Goal: Task Accomplishment & Management: Complete application form

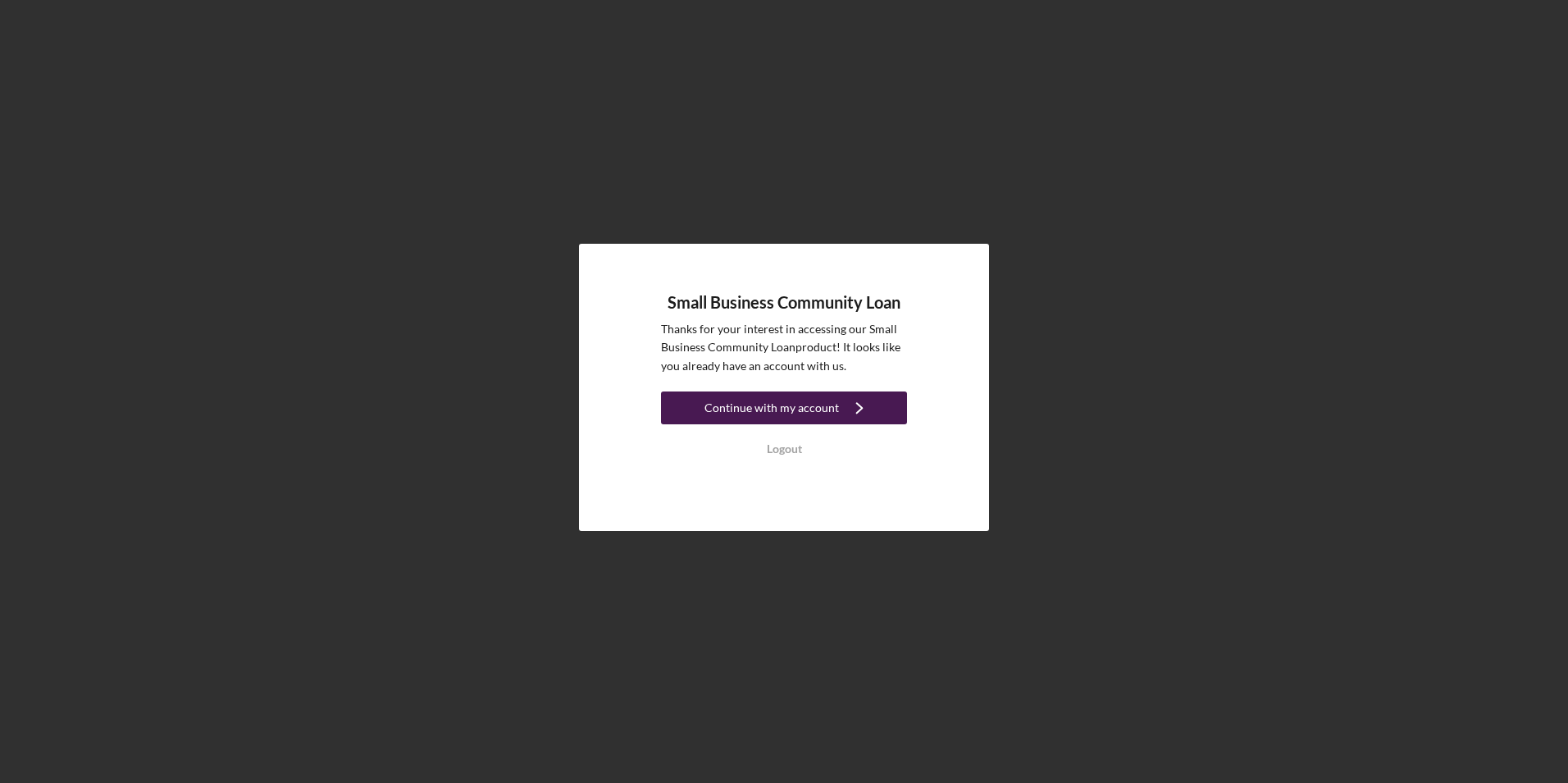
click at [776, 408] on div "Continue with my account" at bounding box center [771, 408] width 134 height 33
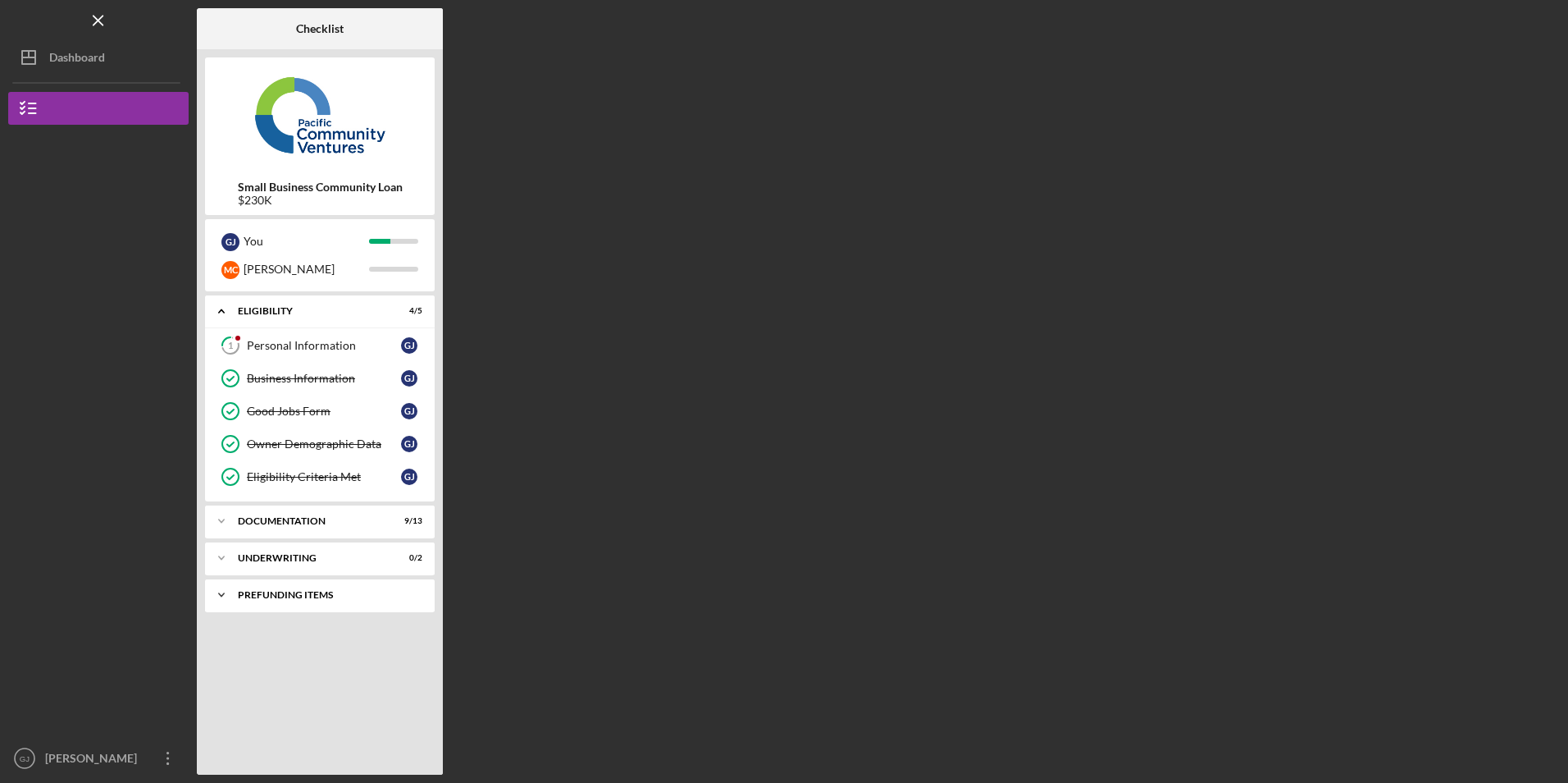
click at [219, 597] on icon "Icon/Expander" at bounding box center [221, 595] width 33 height 33
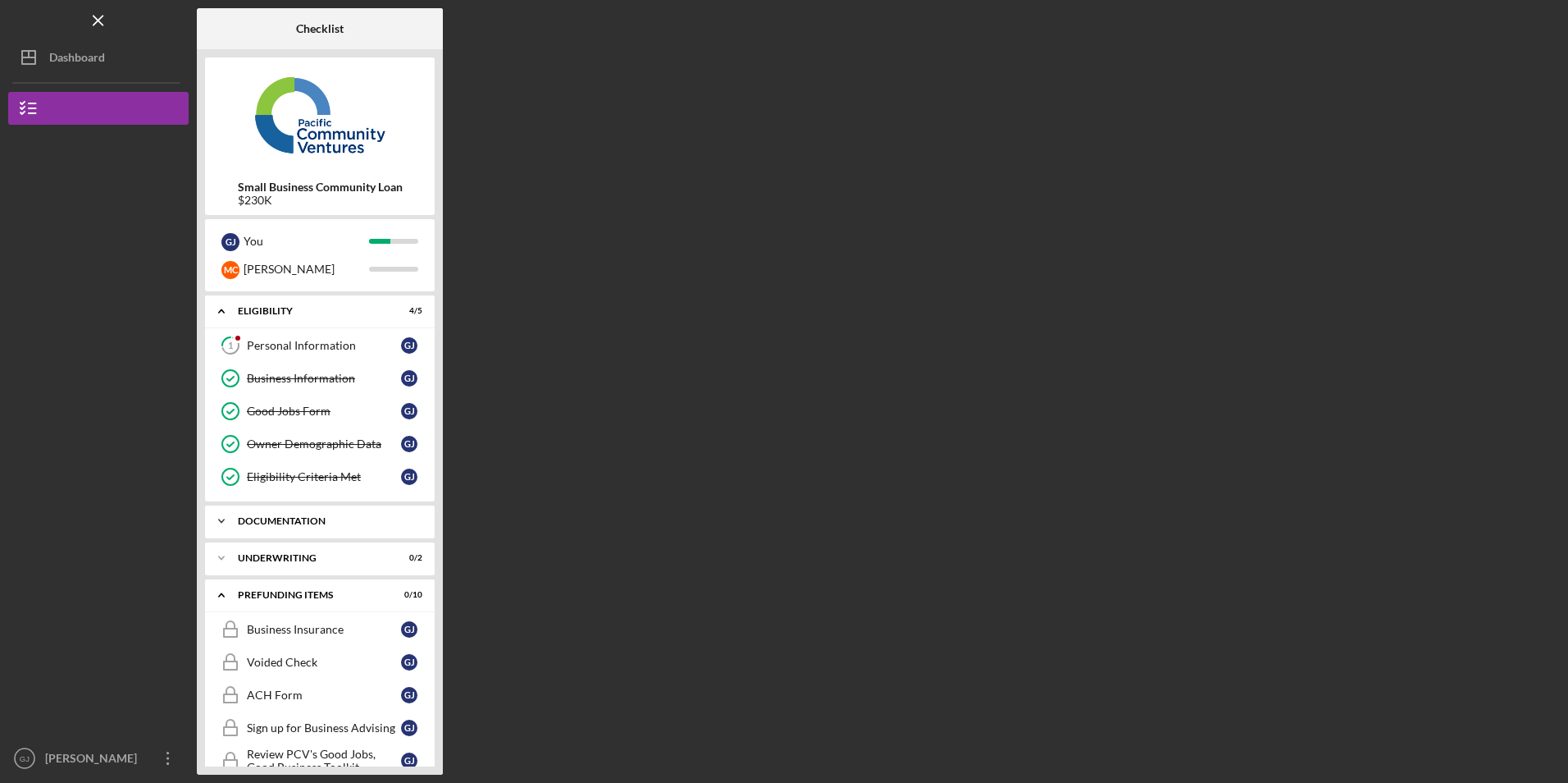
click at [236, 517] on icon "Icon/Expander" at bounding box center [221, 521] width 33 height 33
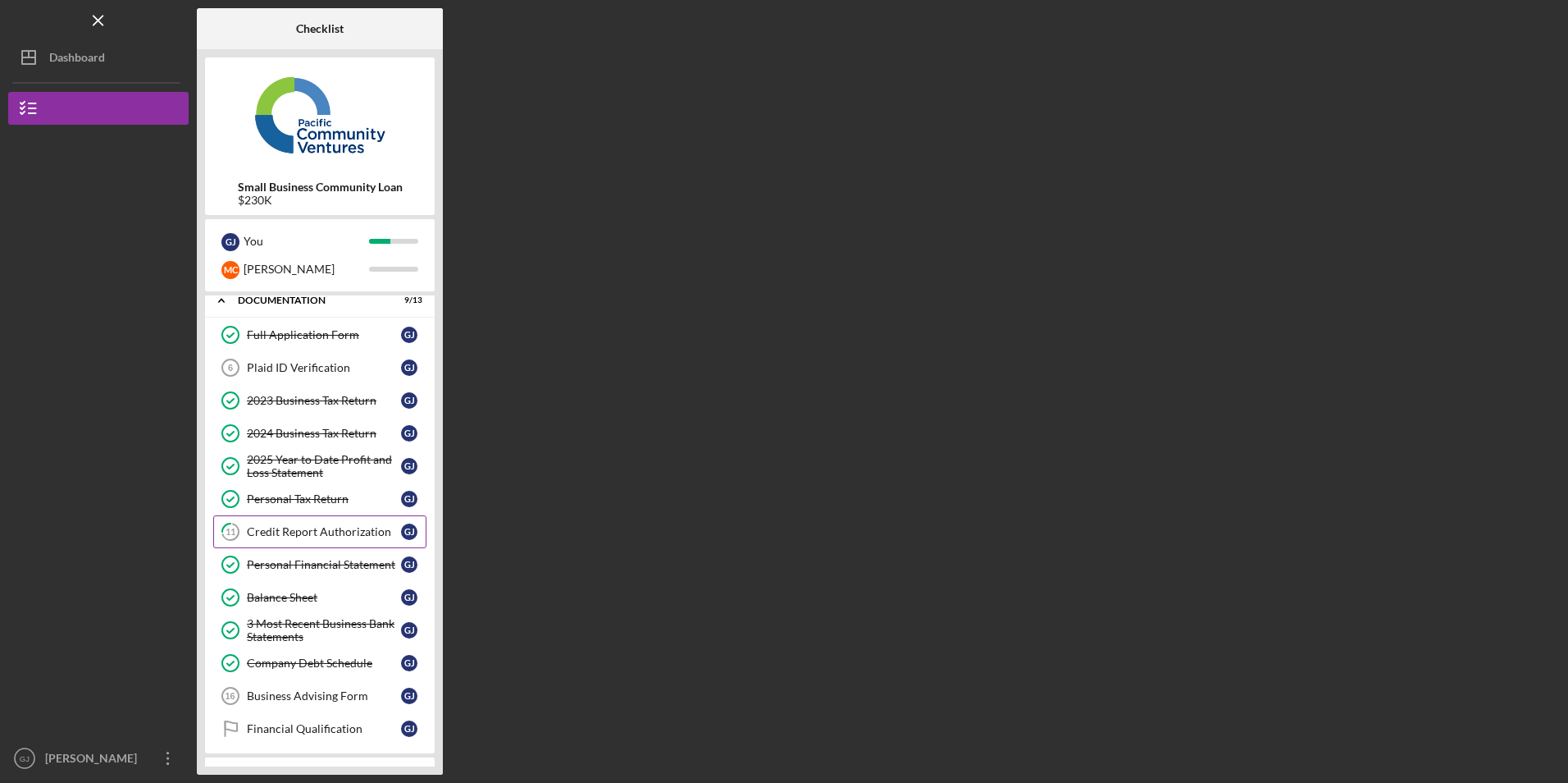
scroll to position [246, 0]
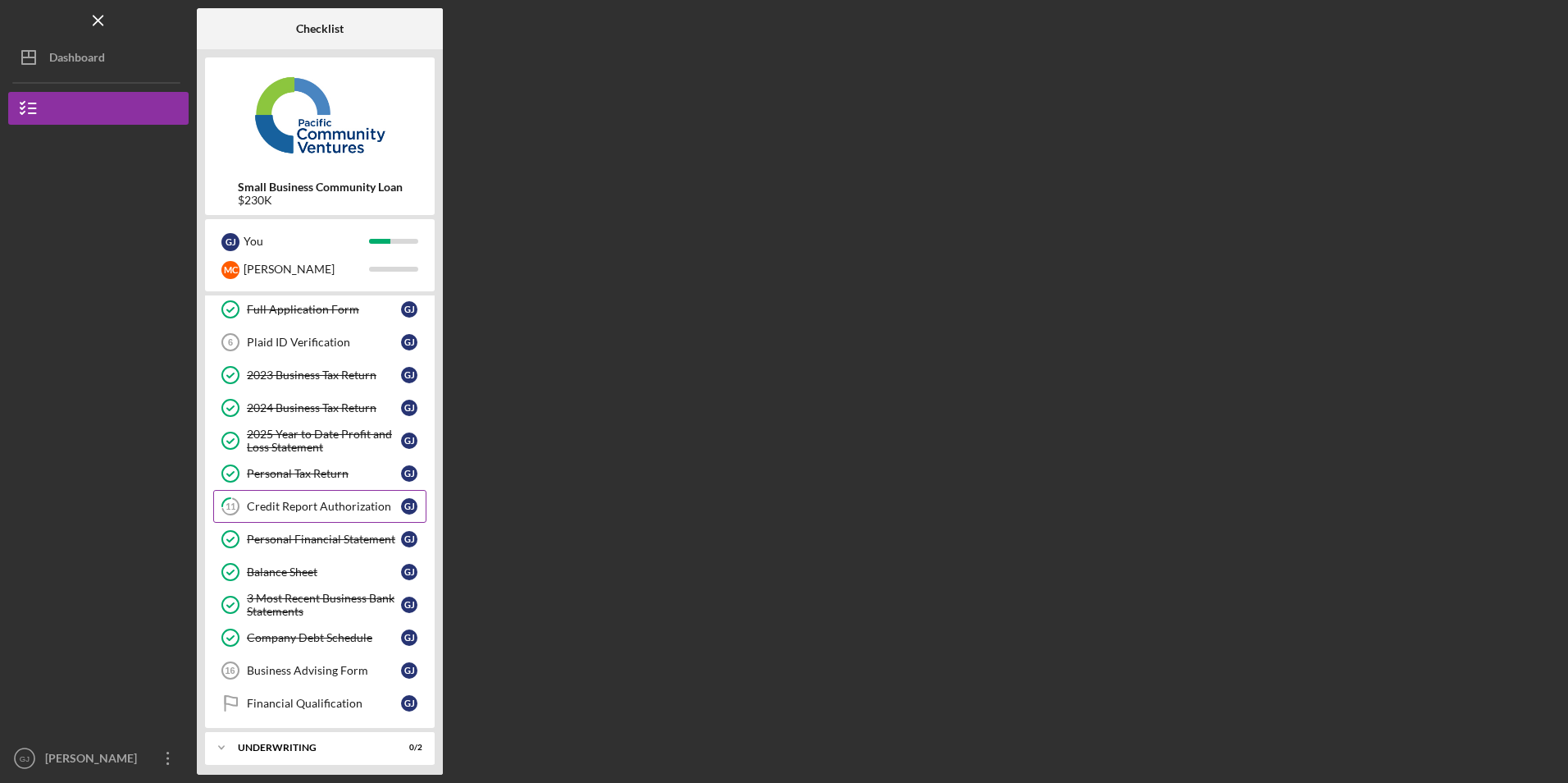
click at [326, 507] on div "Credit Report Authorization" at bounding box center [323, 506] width 154 height 13
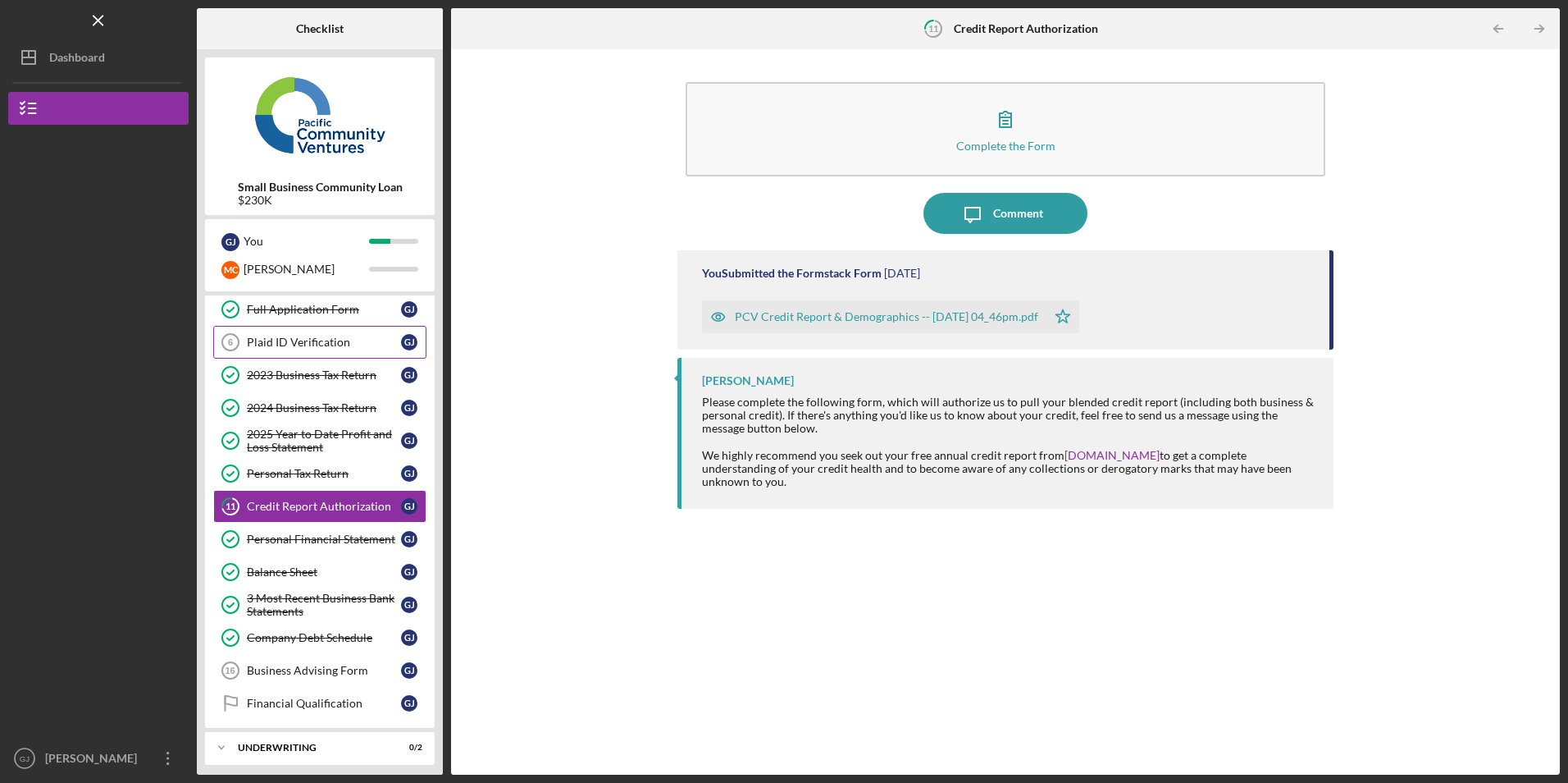
click at [313, 353] on link "Plaid ID Verification 6 Plaid ID Verification [PERSON_NAME]" at bounding box center [320, 342] width 213 height 33
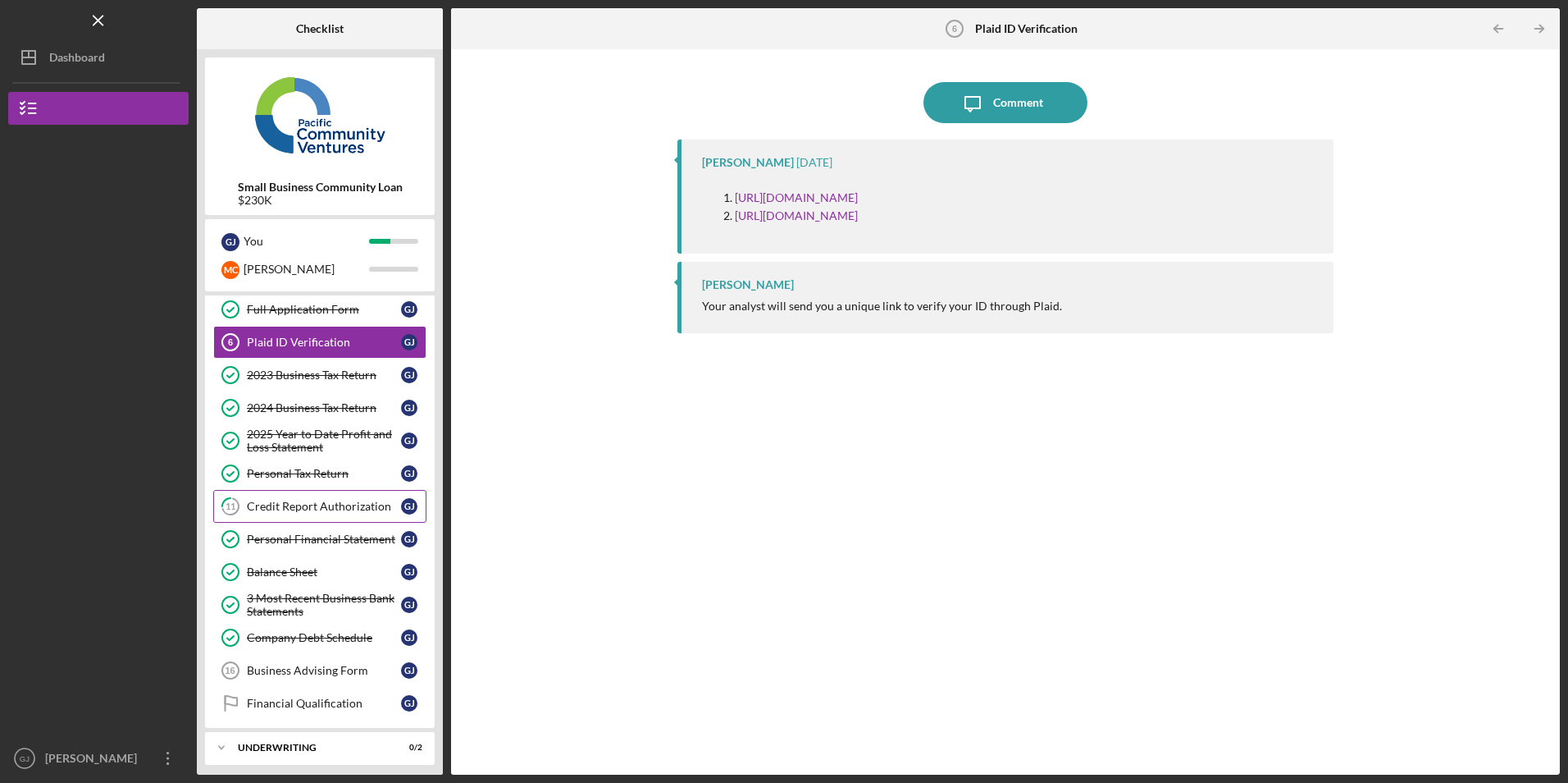
click at [353, 509] on div "Credit Report Authorization" at bounding box center [323, 506] width 154 height 13
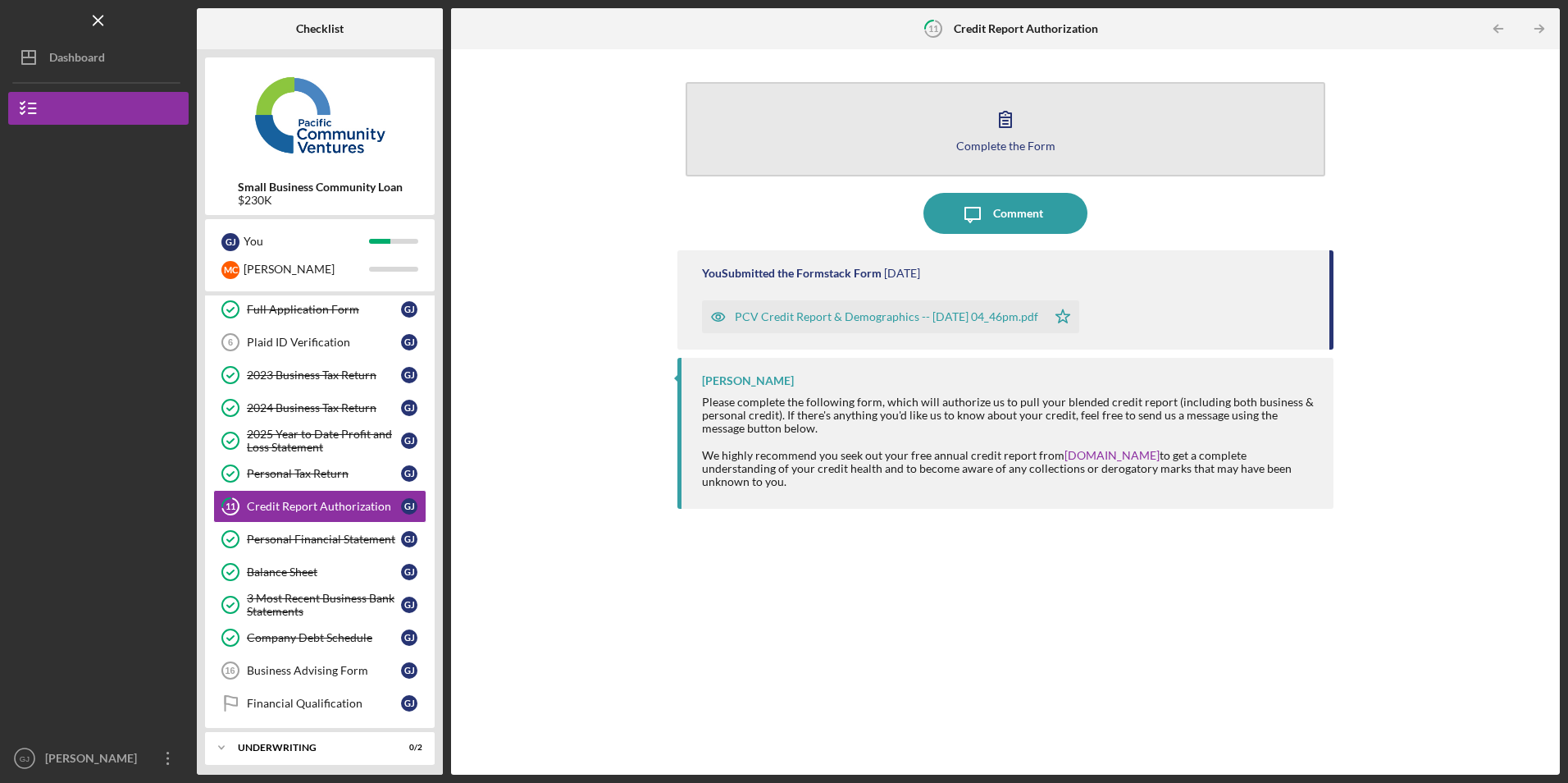
click at [1002, 153] on button "Complete the Form Form" at bounding box center [1005, 129] width 639 height 94
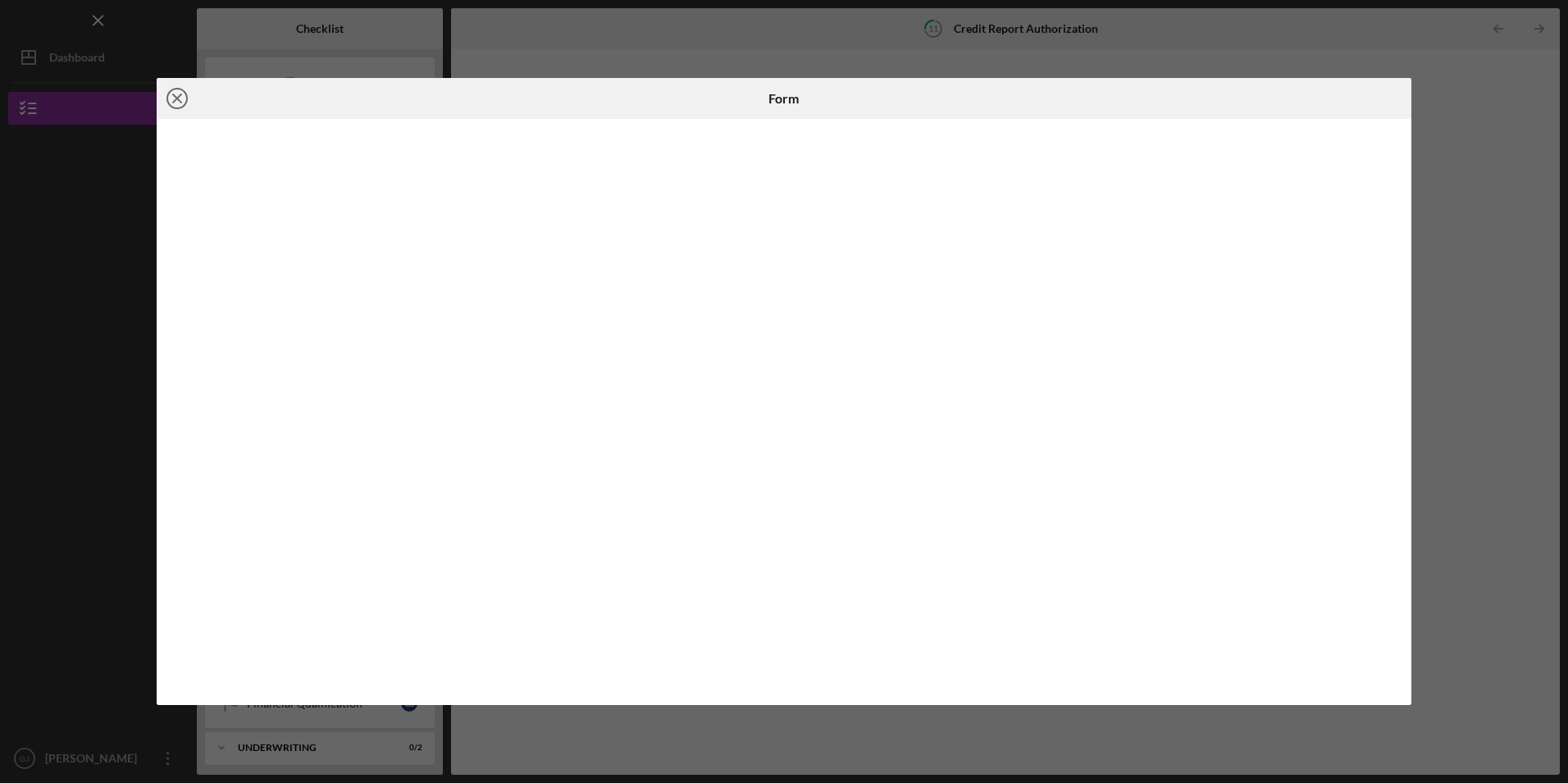
click at [183, 95] on icon "Icon/Close" at bounding box center [177, 98] width 41 height 41
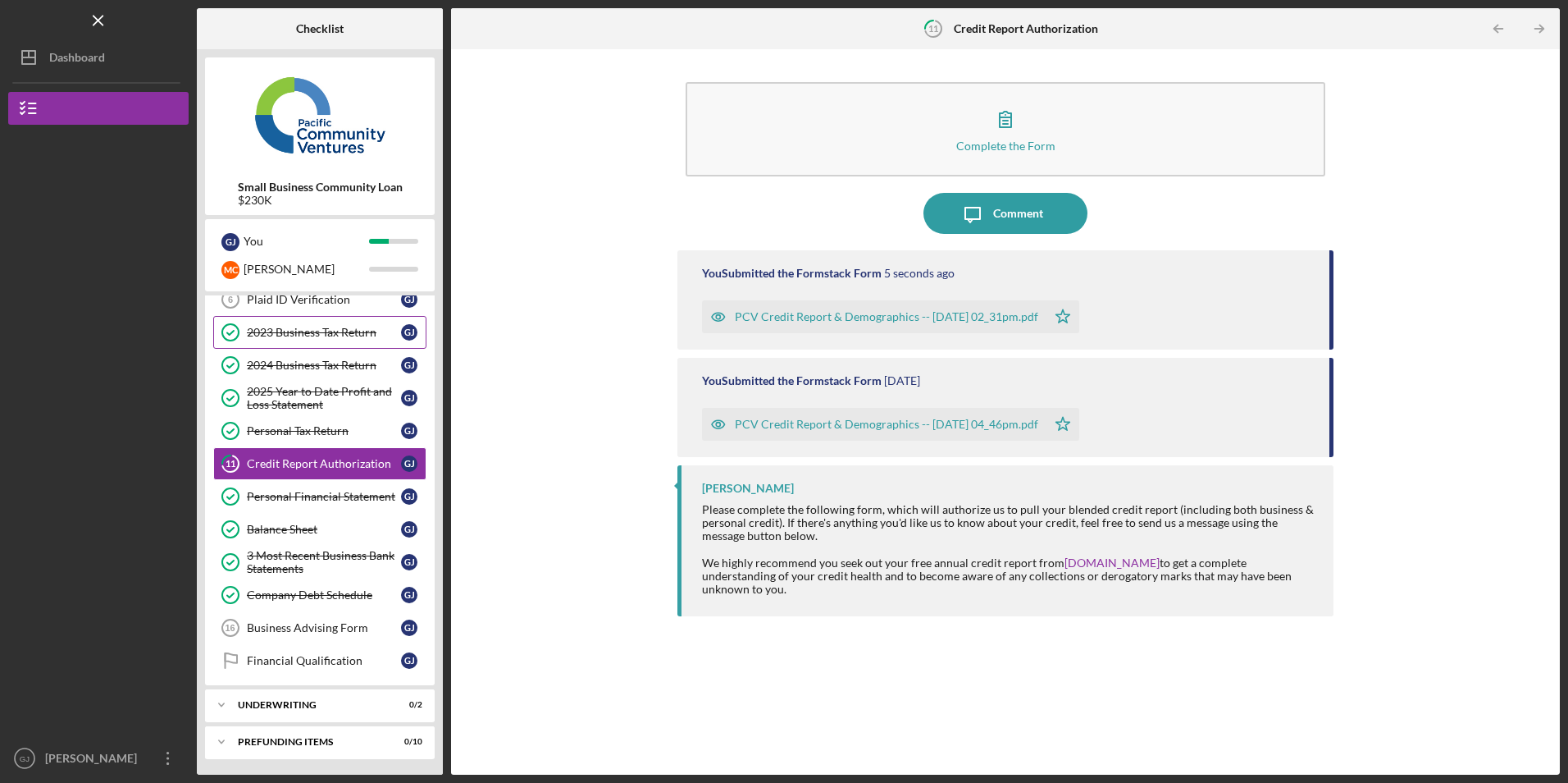
scroll to position [289, 0]
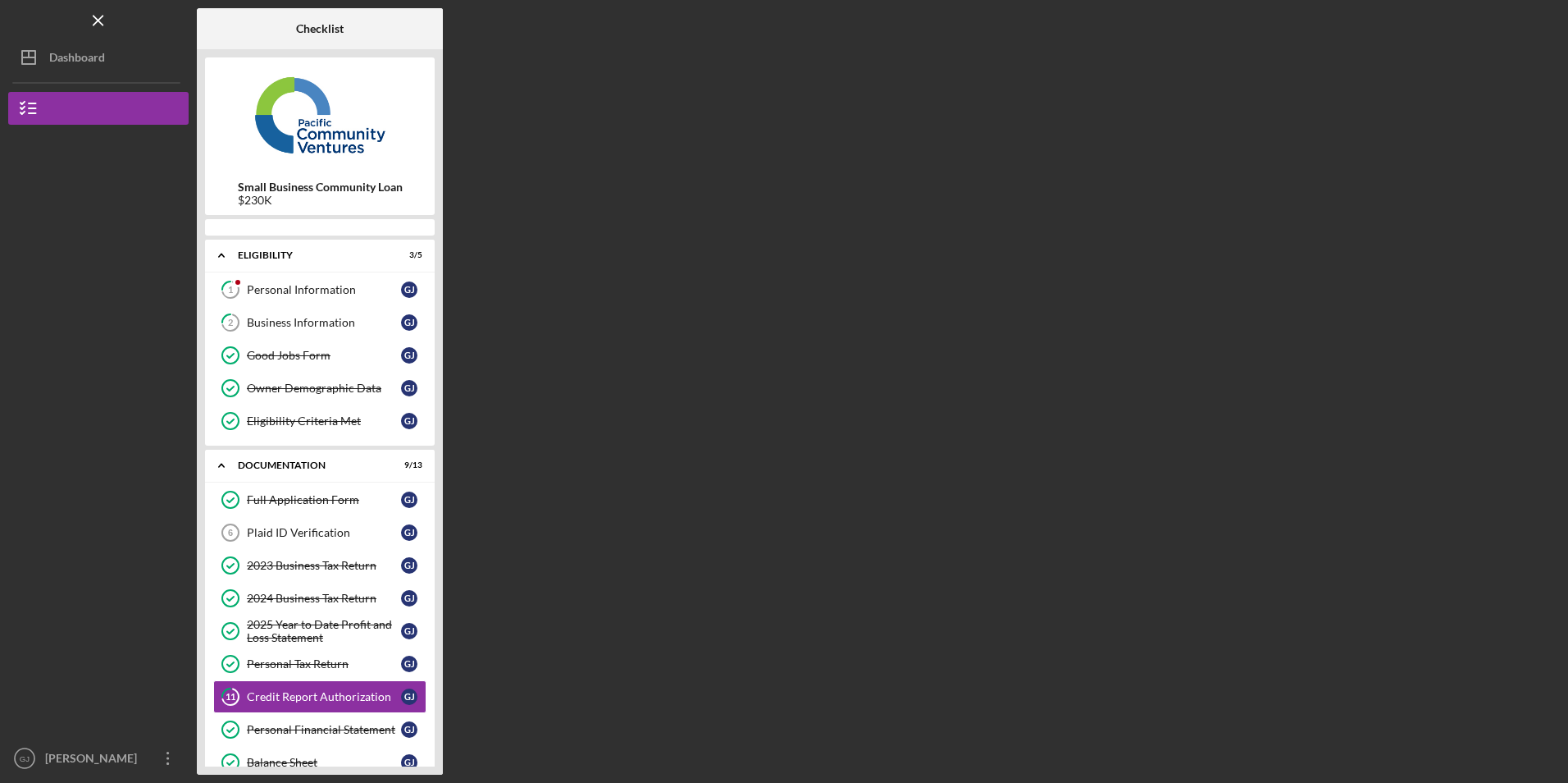
scroll to position [193, 0]
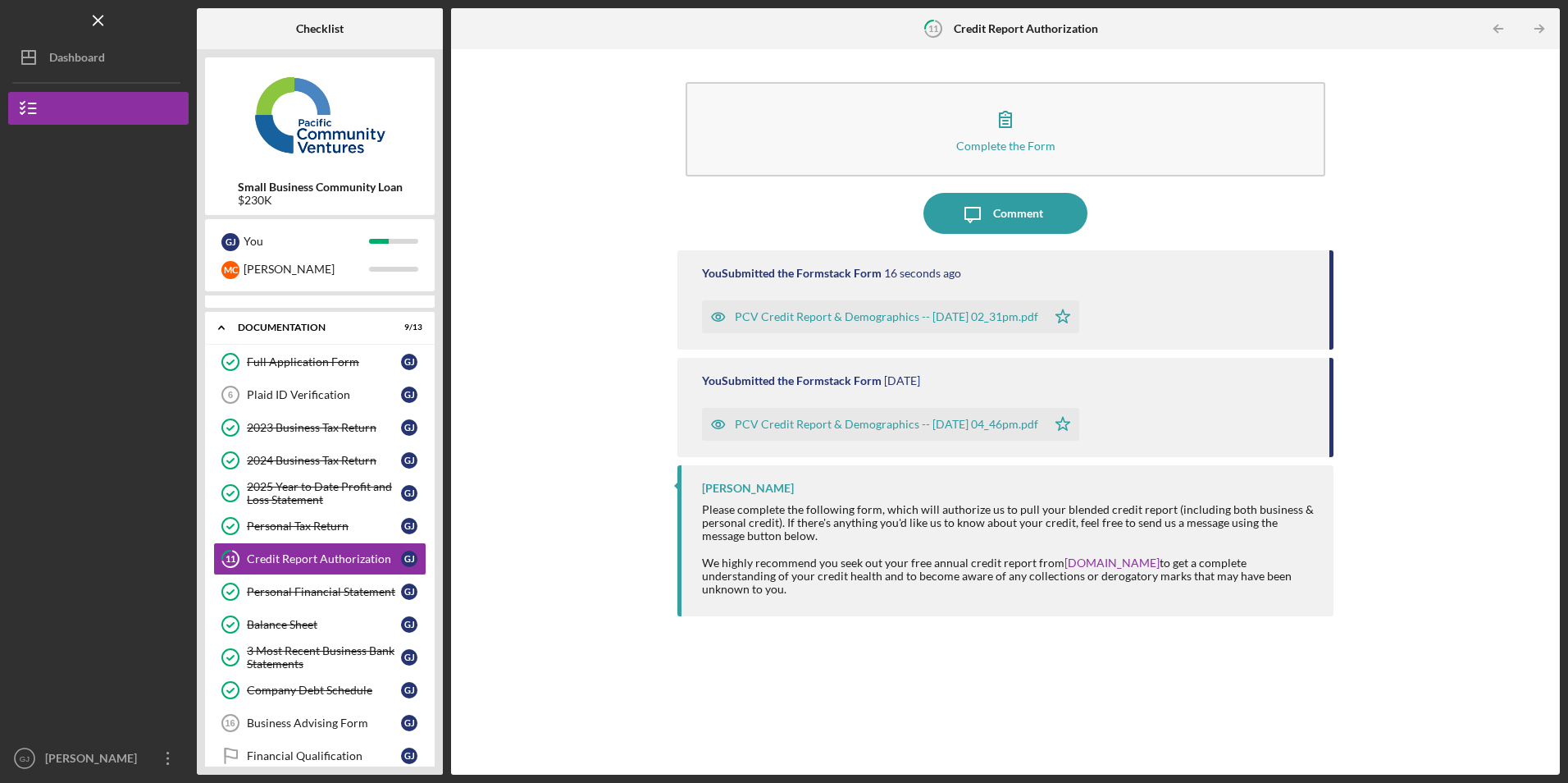
click at [871, 317] on div "PCV Credit Report & Demographics -- [DATE] 02_31pm.pdf" at bounding box center [886, 316] width 303 height 13
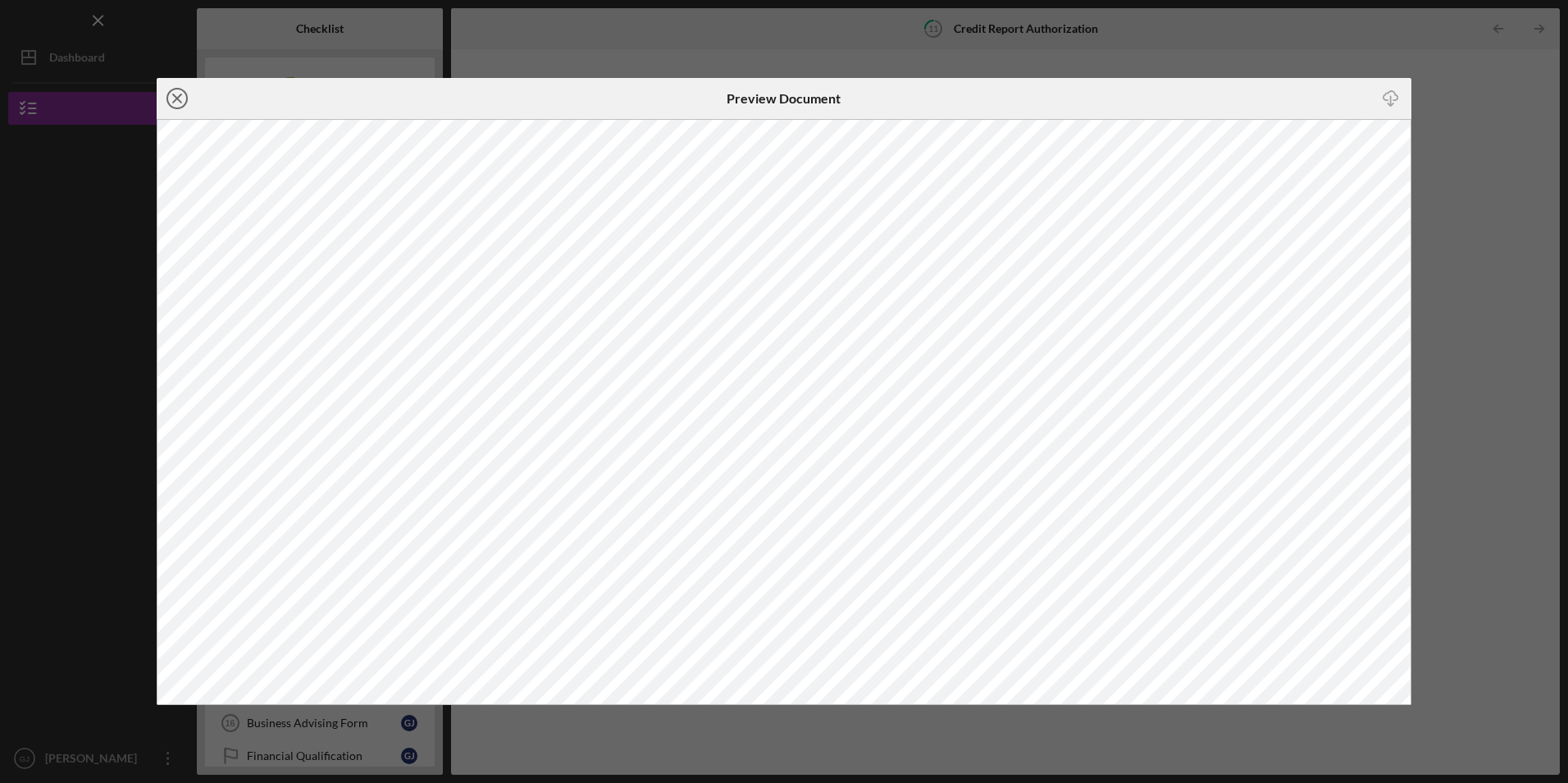
click at [170, 93] on circle at bounding box center [177, 98] width 20 height 20
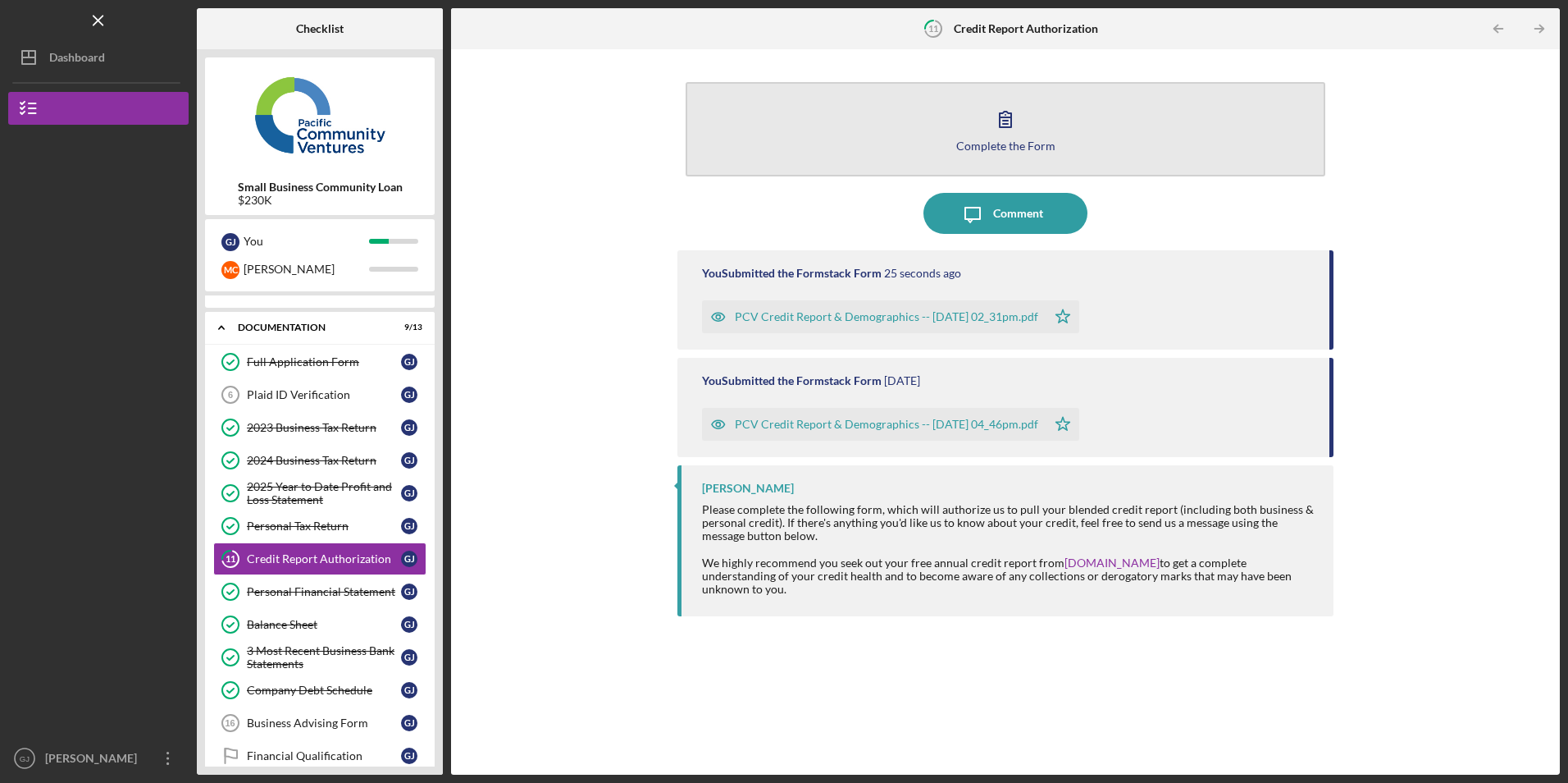
click at [865, 113] on button "Complete the Form Form" at bounding box center [1005, 129] width 639 height 94
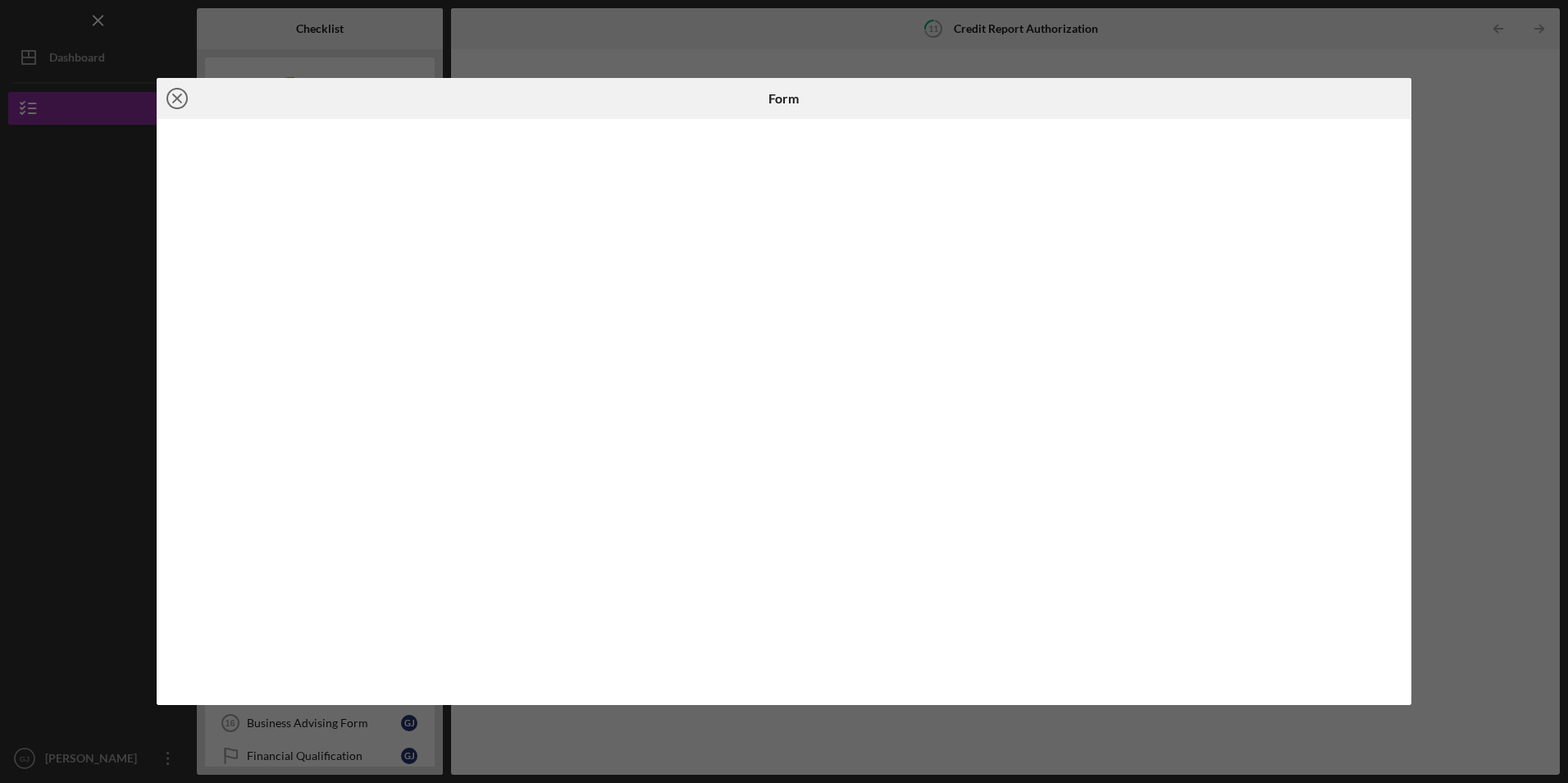
click at [172, 99] on icon "Icon/Close" at bounding box center [177, 98] width 41 height 41
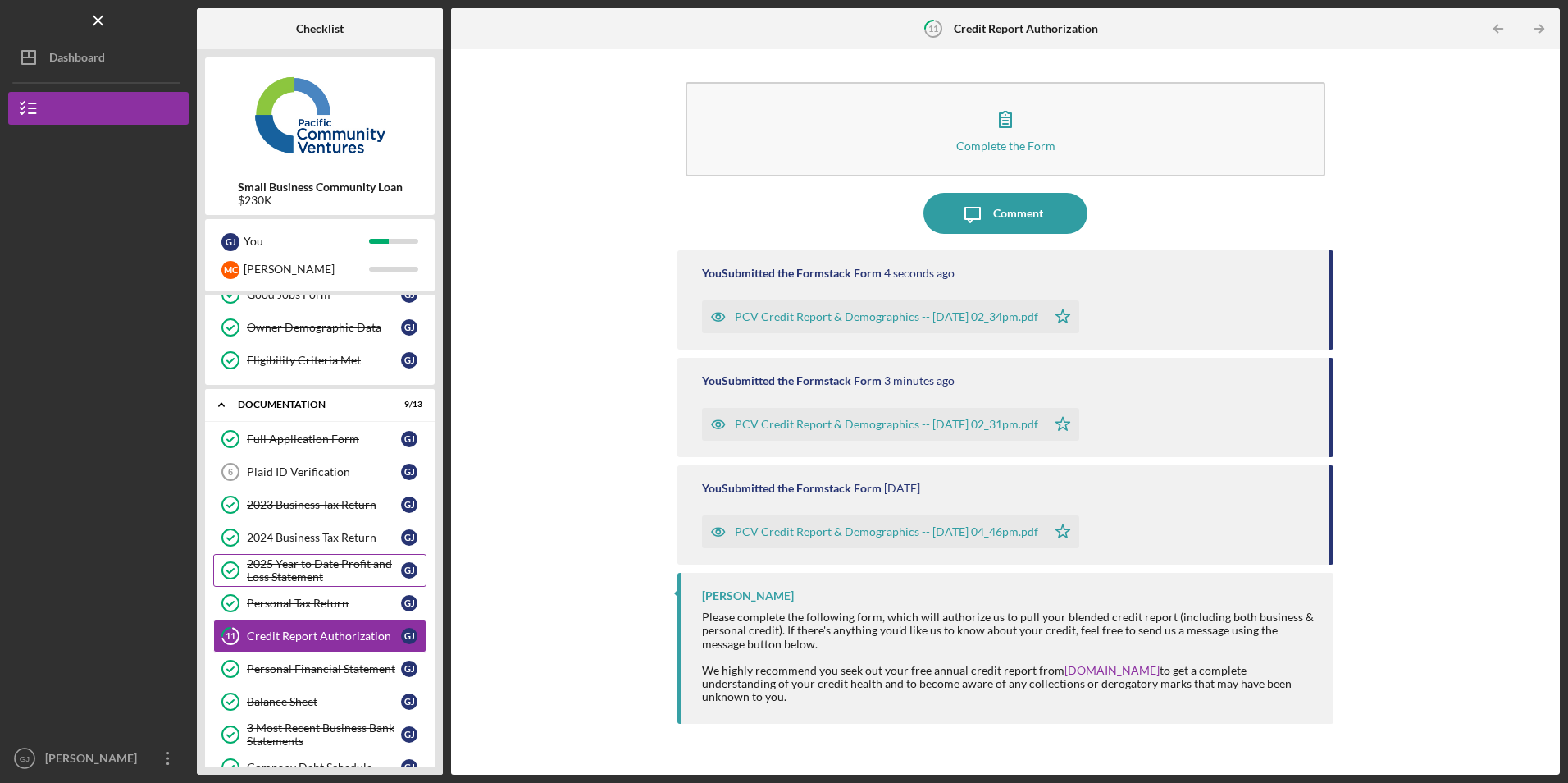
scroll to position [289, 0]
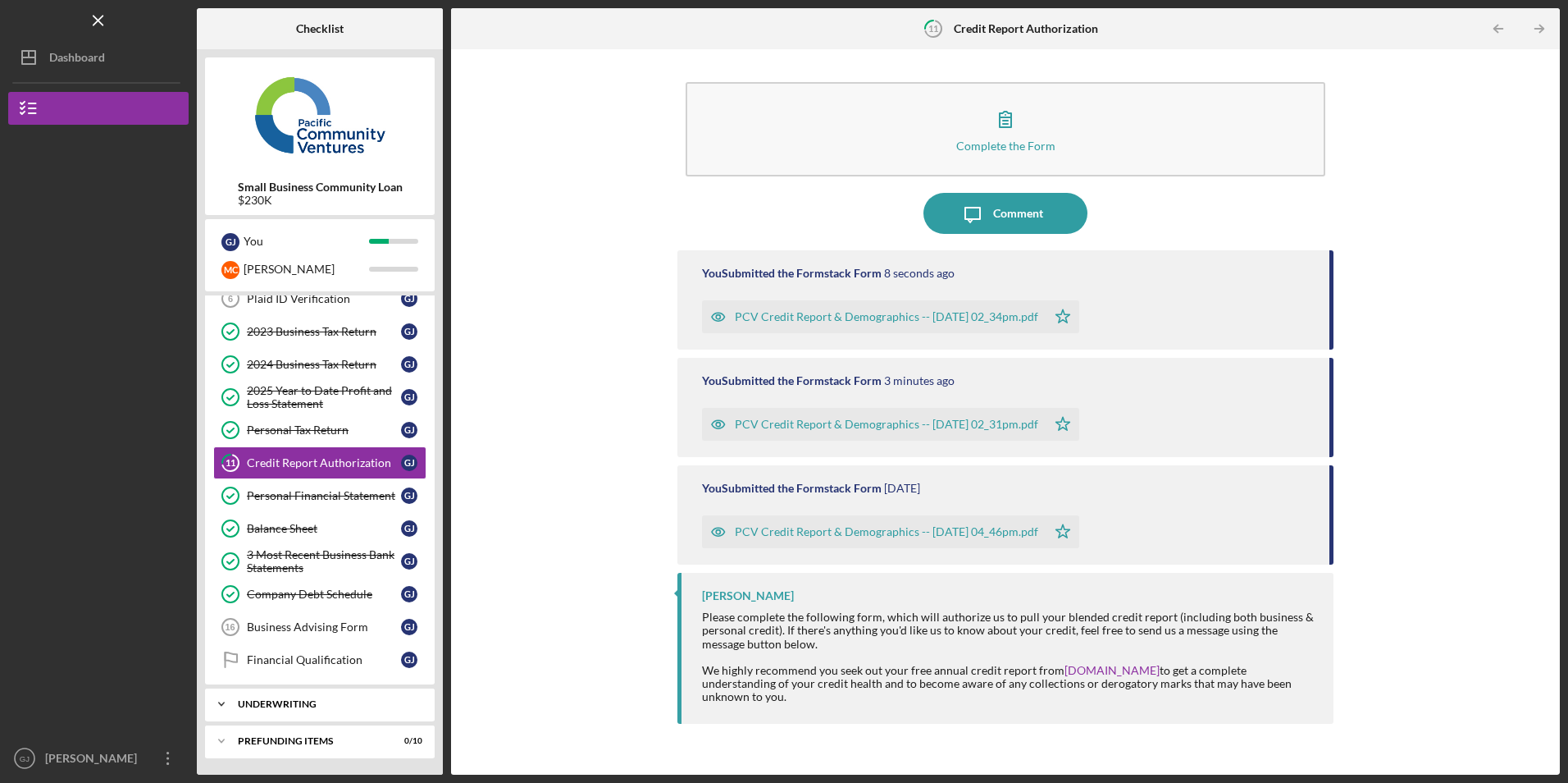
click at [313, 707] on div "Underwriting" at bounding box center [326, 703] width 176 height 10
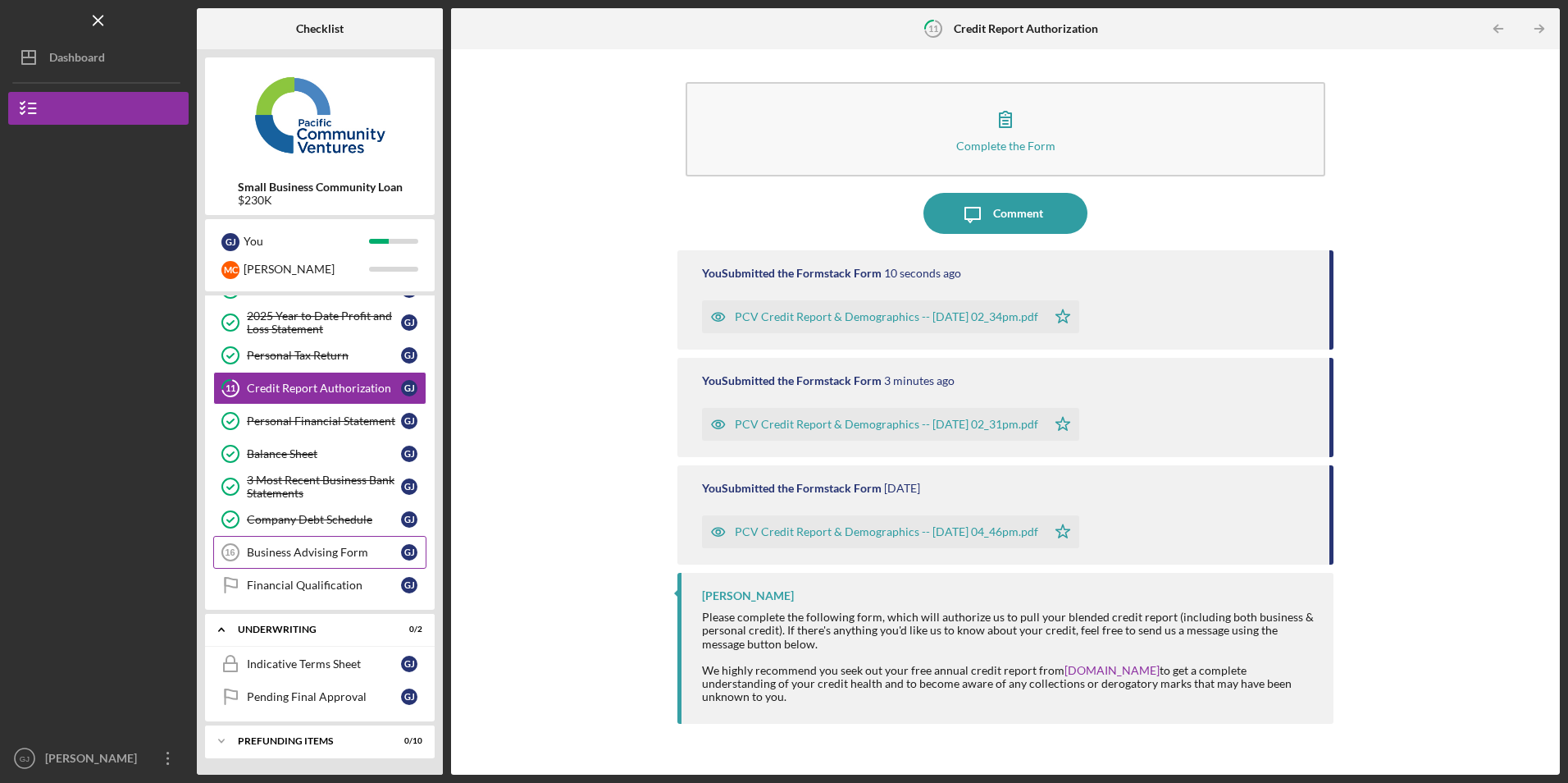
click at [339, 554] on div "Business Advising Form" at bounding box center [323, 551] width 154 height 13
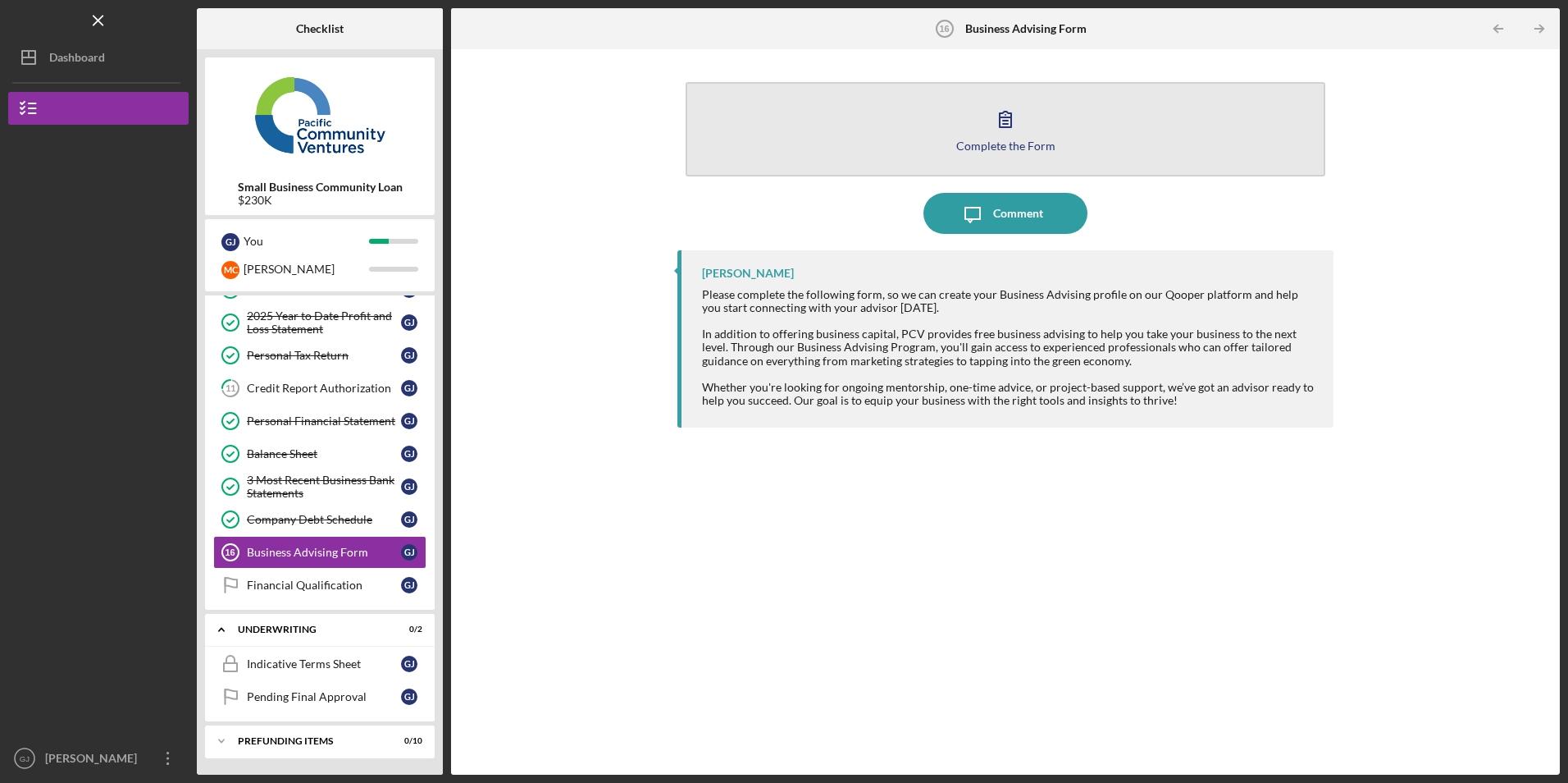
click at [868, 170] on button "Complete the Form Form" at bounding box center [1005, 129] width 639 height 94
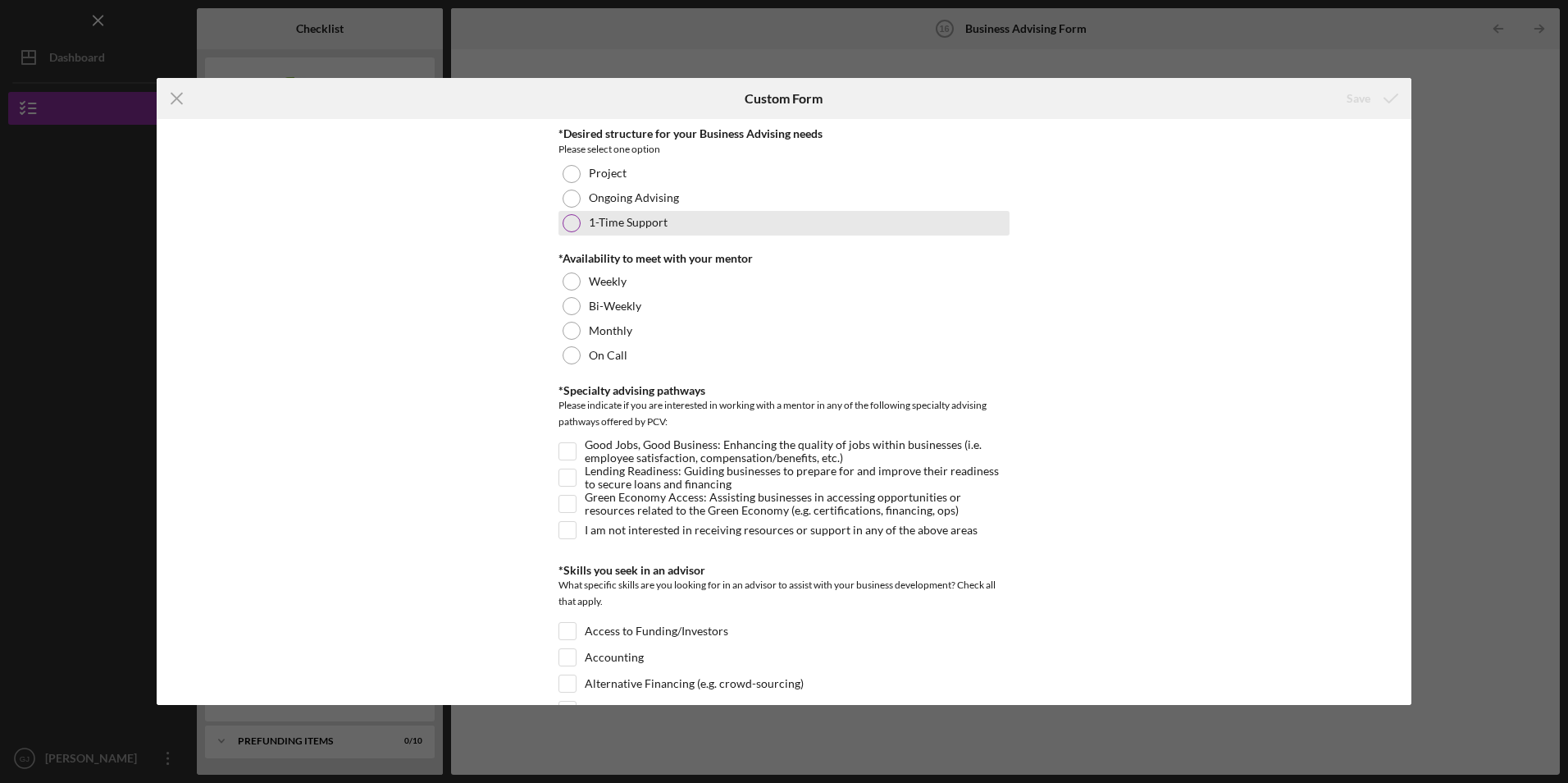
click at [567, 219] on div at bounding box center [571, 223] width 18 height 18
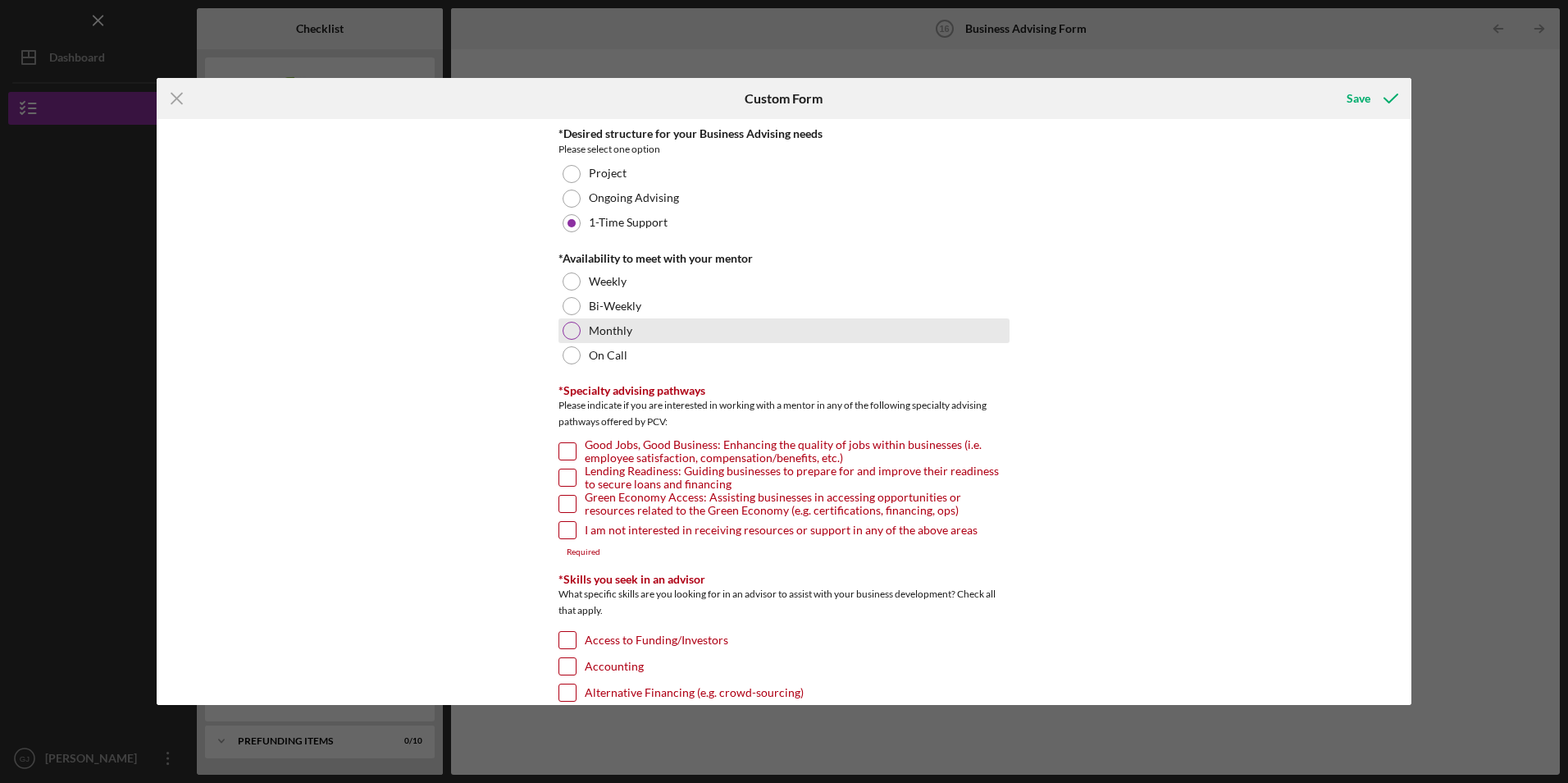
click at [567, 329] on div at bounding box center [571, 330] width 18 height 18
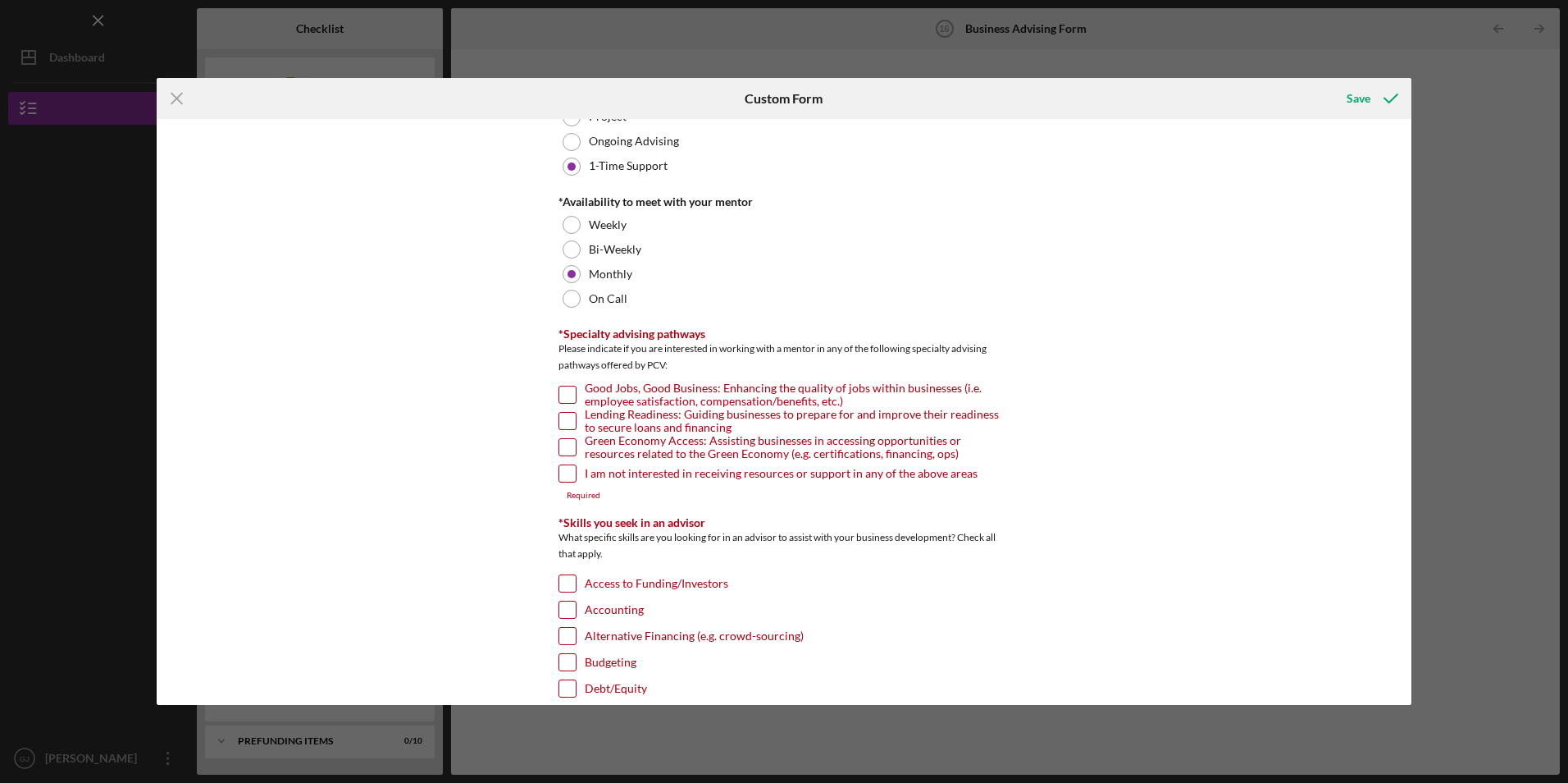
scroll to position [82, 0]
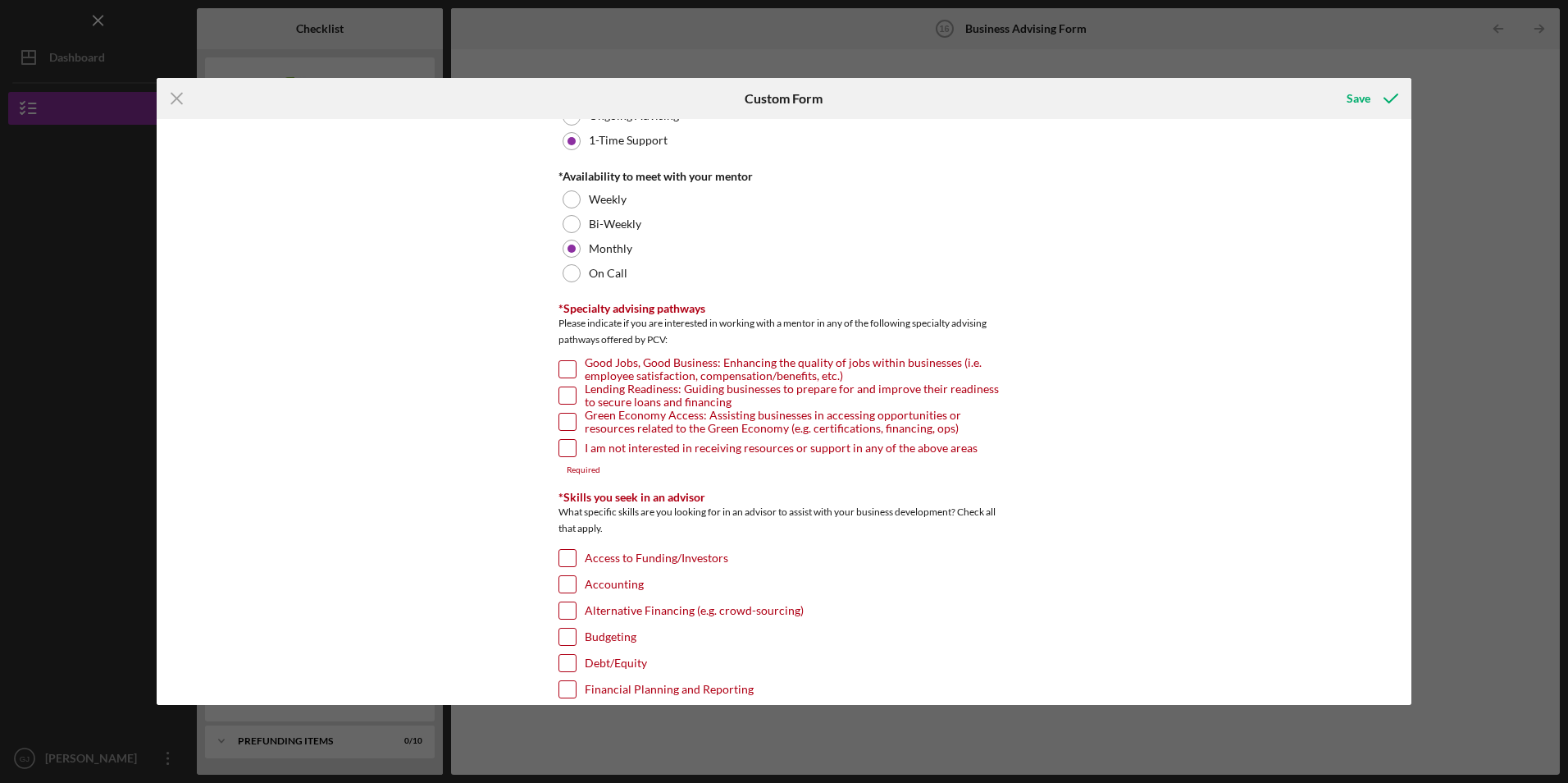
click at [561, 365] on input "Good Jobs, Good Business: Enhancing the quality of jobs within businesses (i.e.…" at bounding box center [567, 368] width 17 height 17
checkbox input "true"
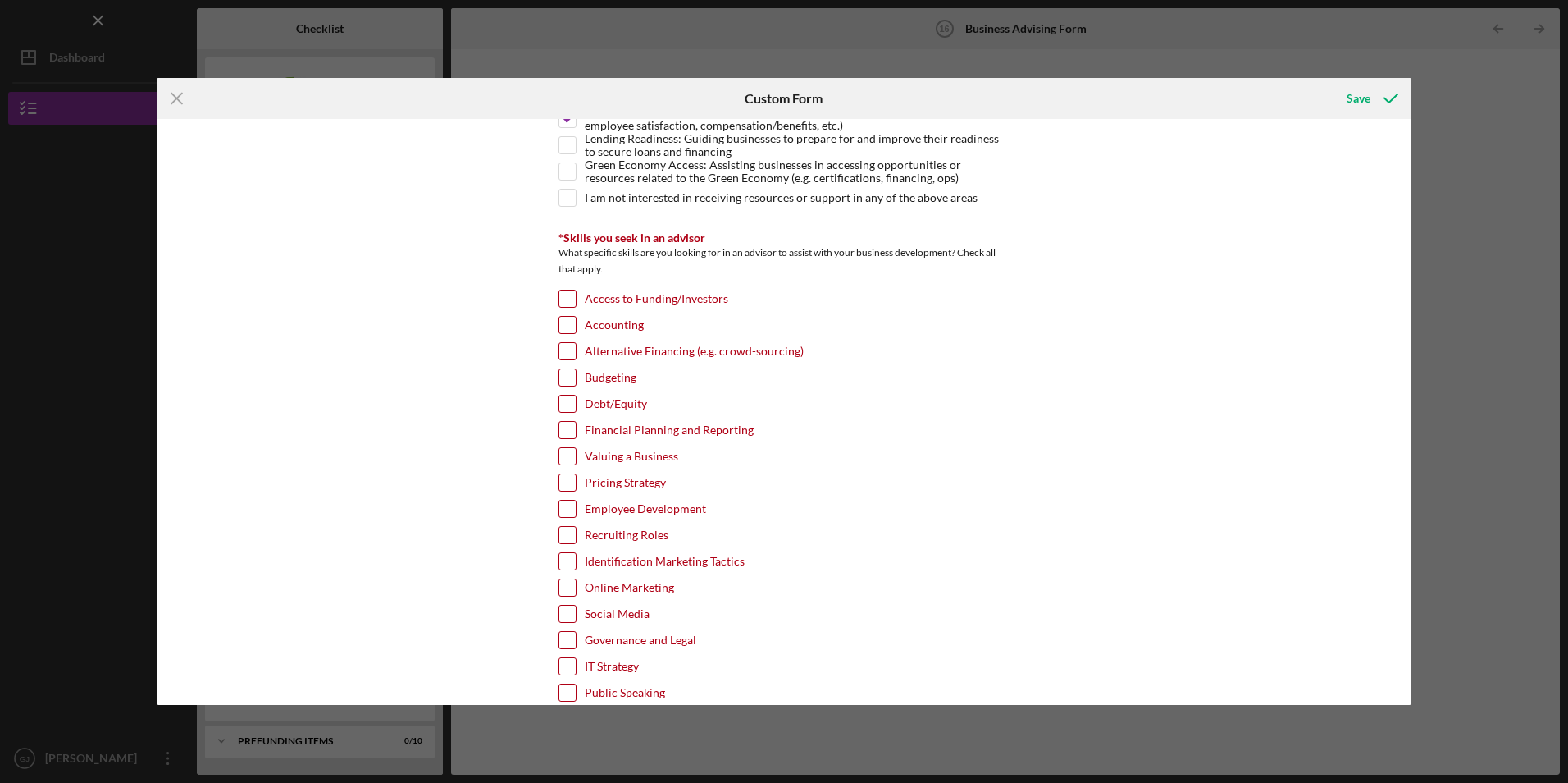
scroll to position [328, 0]
click at [566, 585] on input "Online Marketing" at bounding box center [567, 591] width 17 height 17
checkbox input "true"
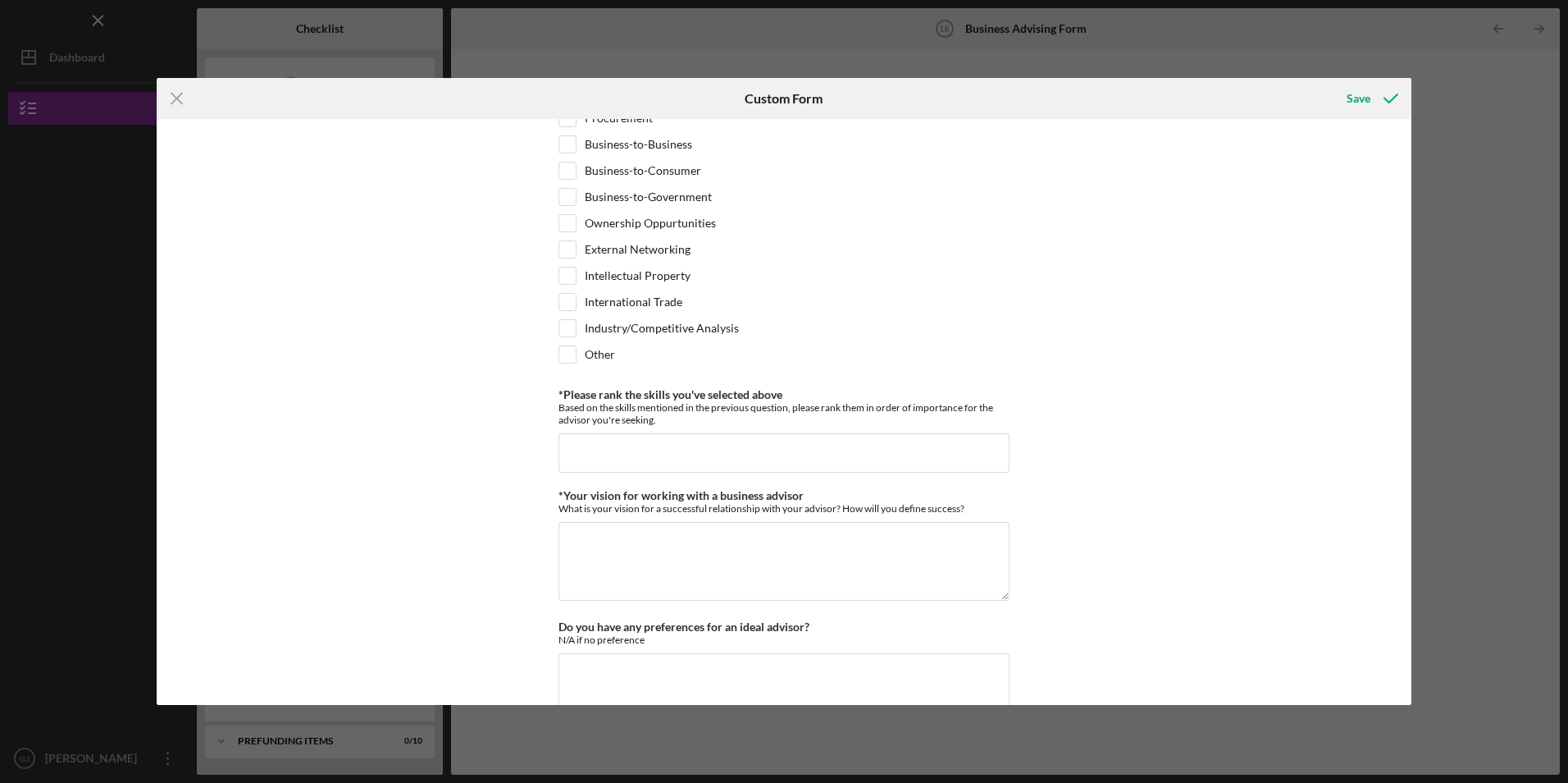
scroll to position [1361, 0]
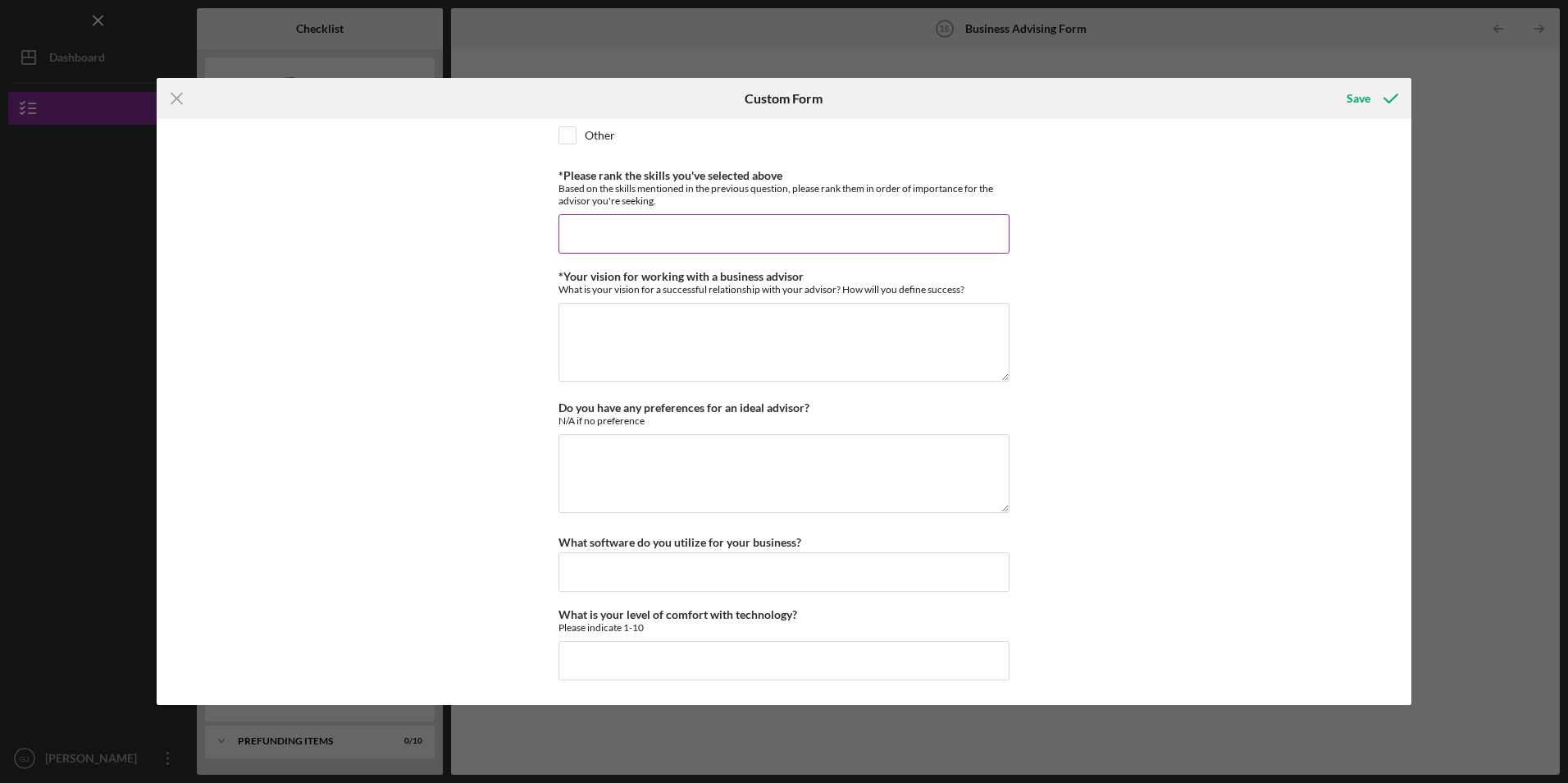
click at [659, 232] on input "*Please rank the skills you've selected above" at bounding box center [784, 233] width 451 height 39
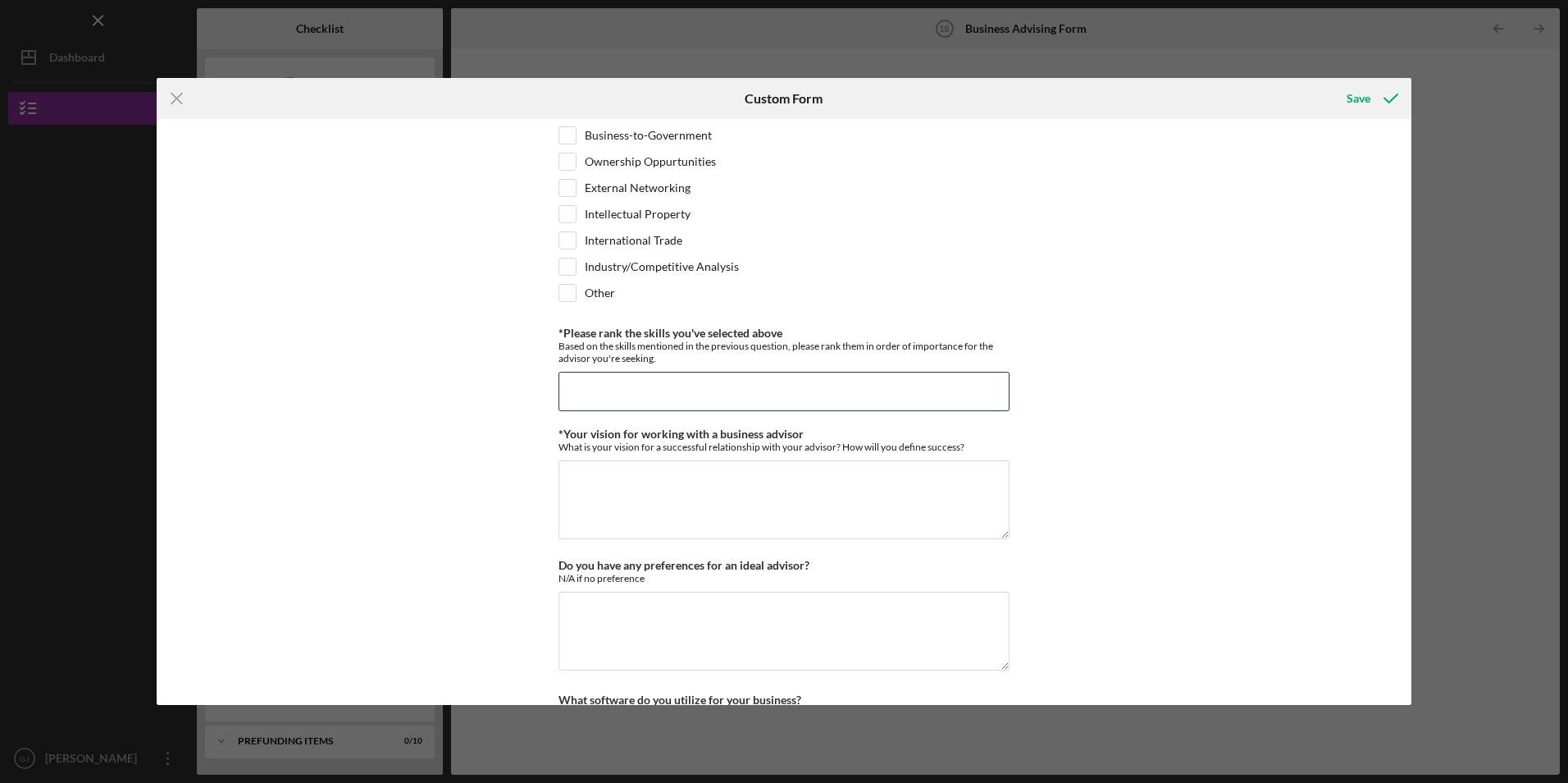
scroll to position [1198, 0]
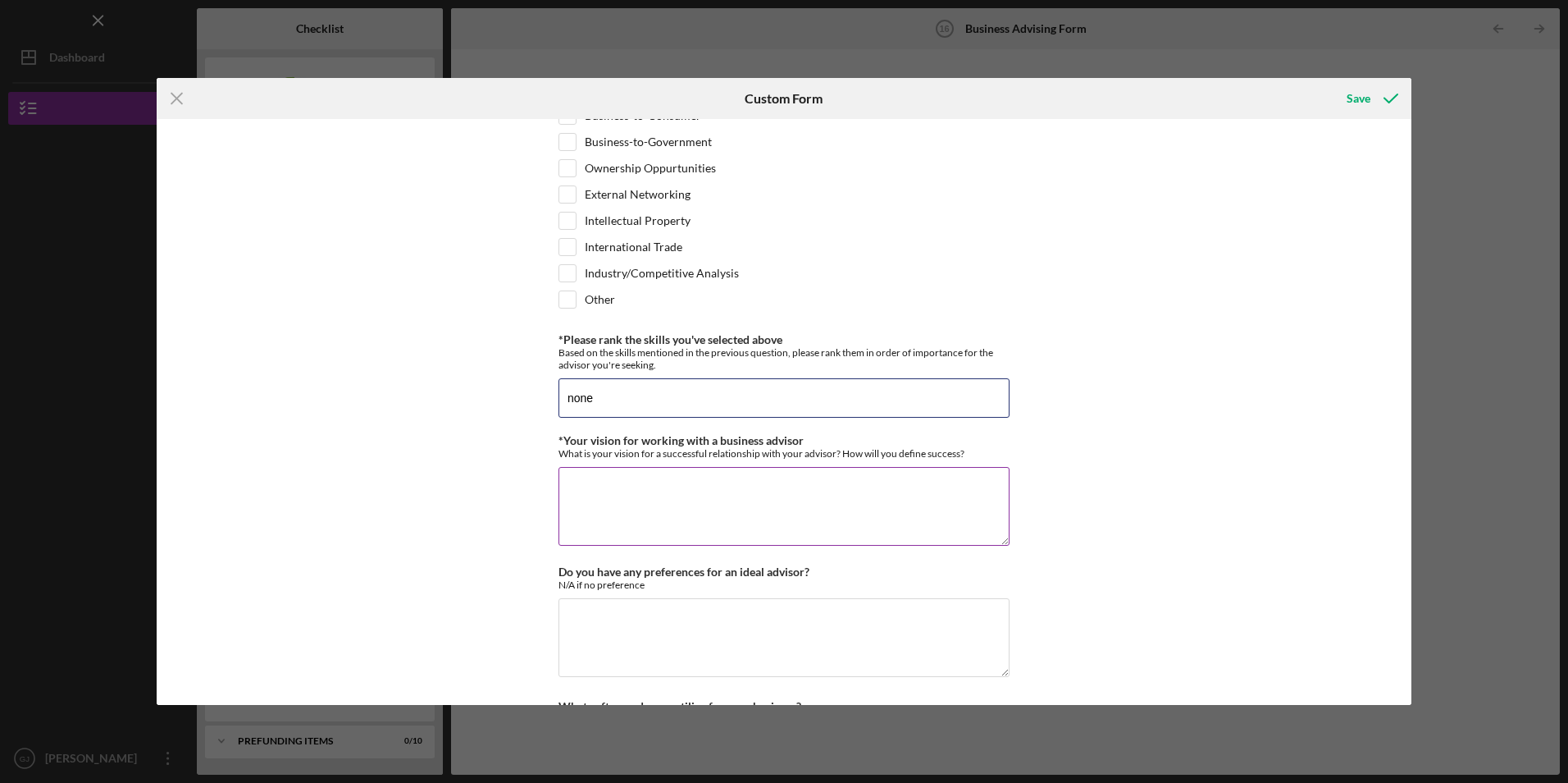
type input "none"
click at [629, 492] on textarea "*Your vision for working with a business advisor" at bounding box center [784, 506] width 451 height 78
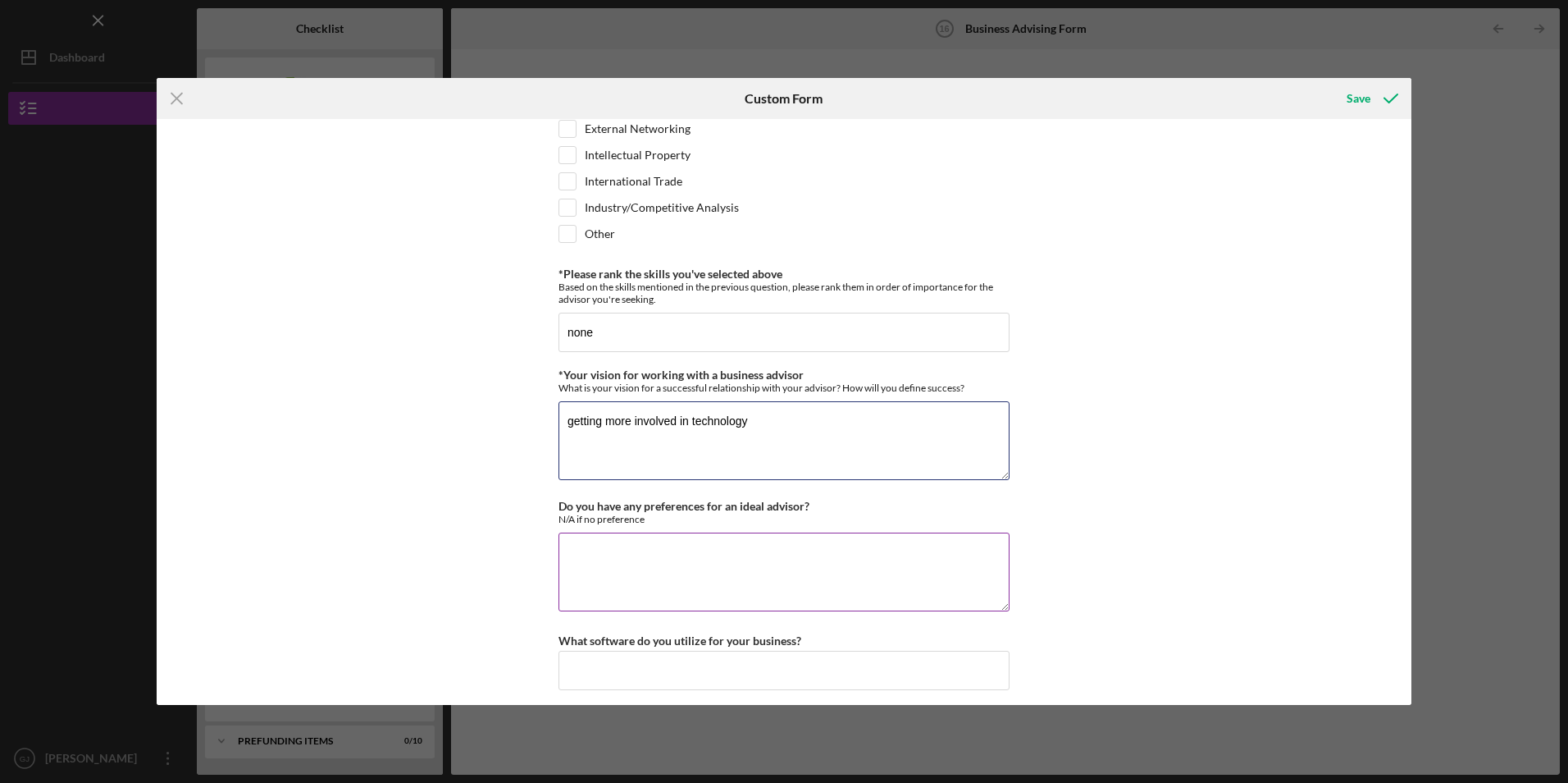
scroll to position [1361, 0]
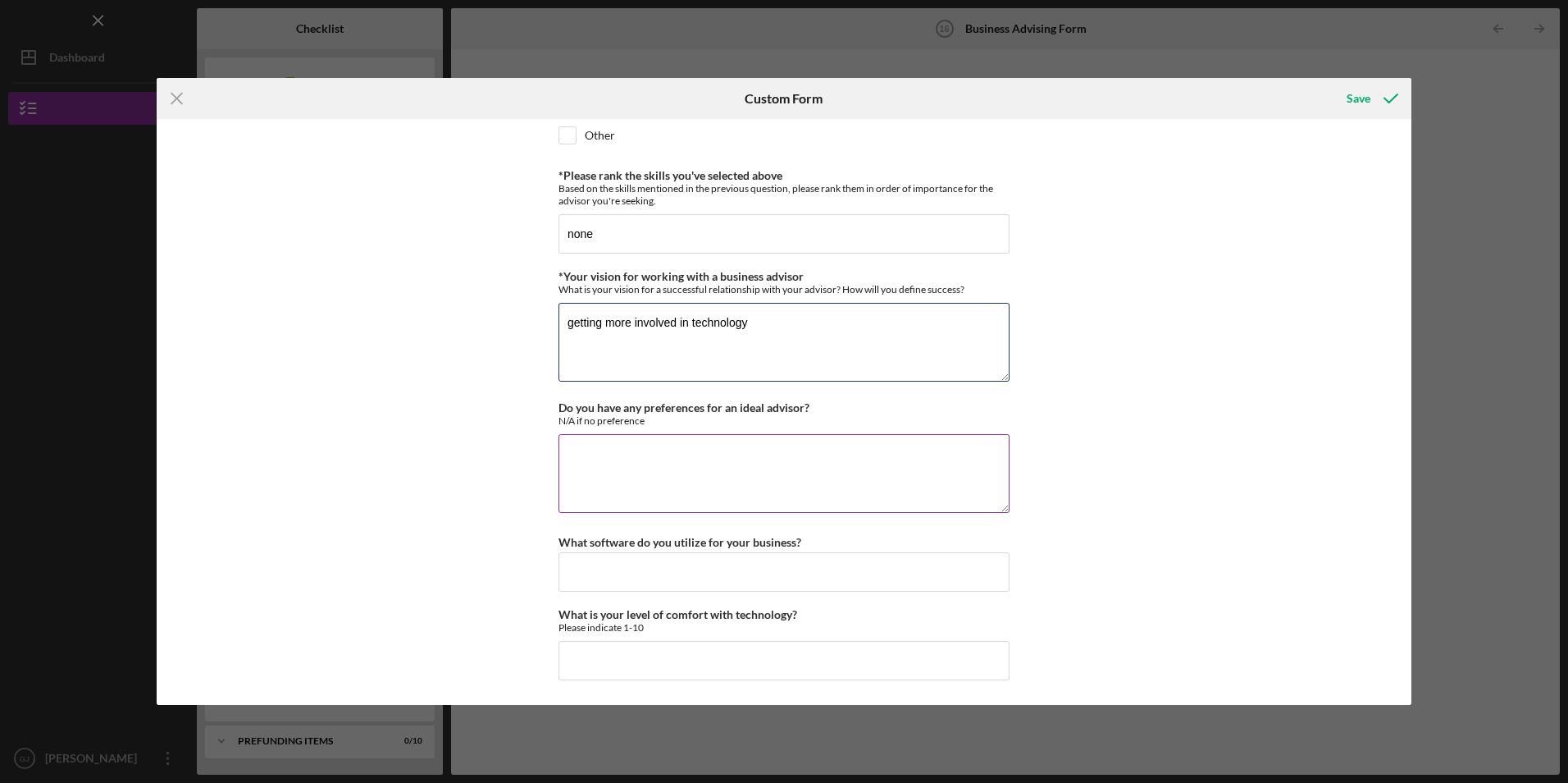
type textarea "getting more involved in technology"
click at [642, 502] on textarea "Do you have any preferences for an ideal advisor?" at bounding box center [784, 473] width 451 height 78
type textarea "b"
type textarea "n/a"
click at [633, 568] on input "What software do you utilize for your business?" at bounding box center [784, 571] width 451 height 39
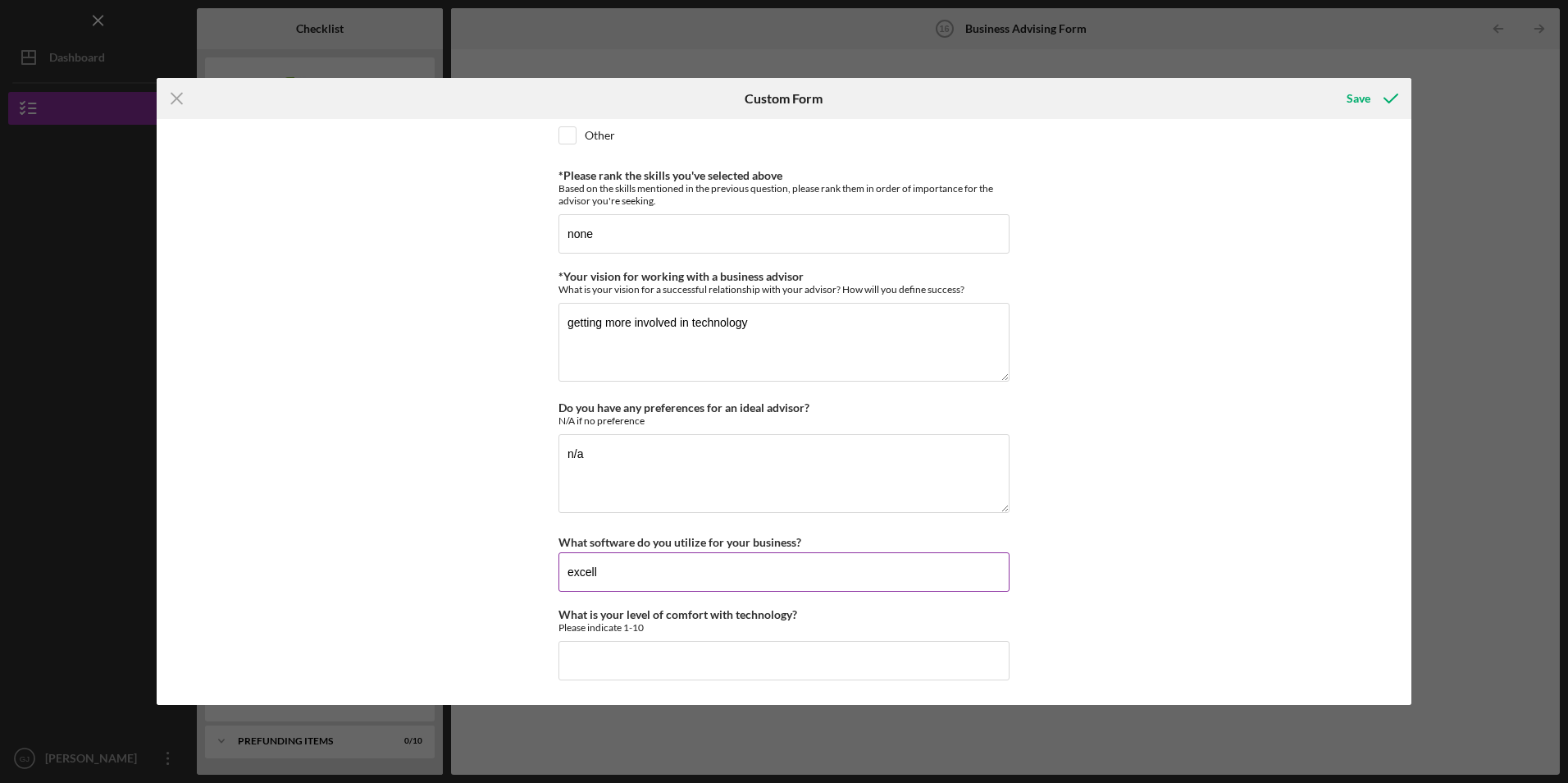
type input "excell"
type input "2"
click at [1353, 98] on div "Save" at bounding box center [1358, 98] width 24 height 33
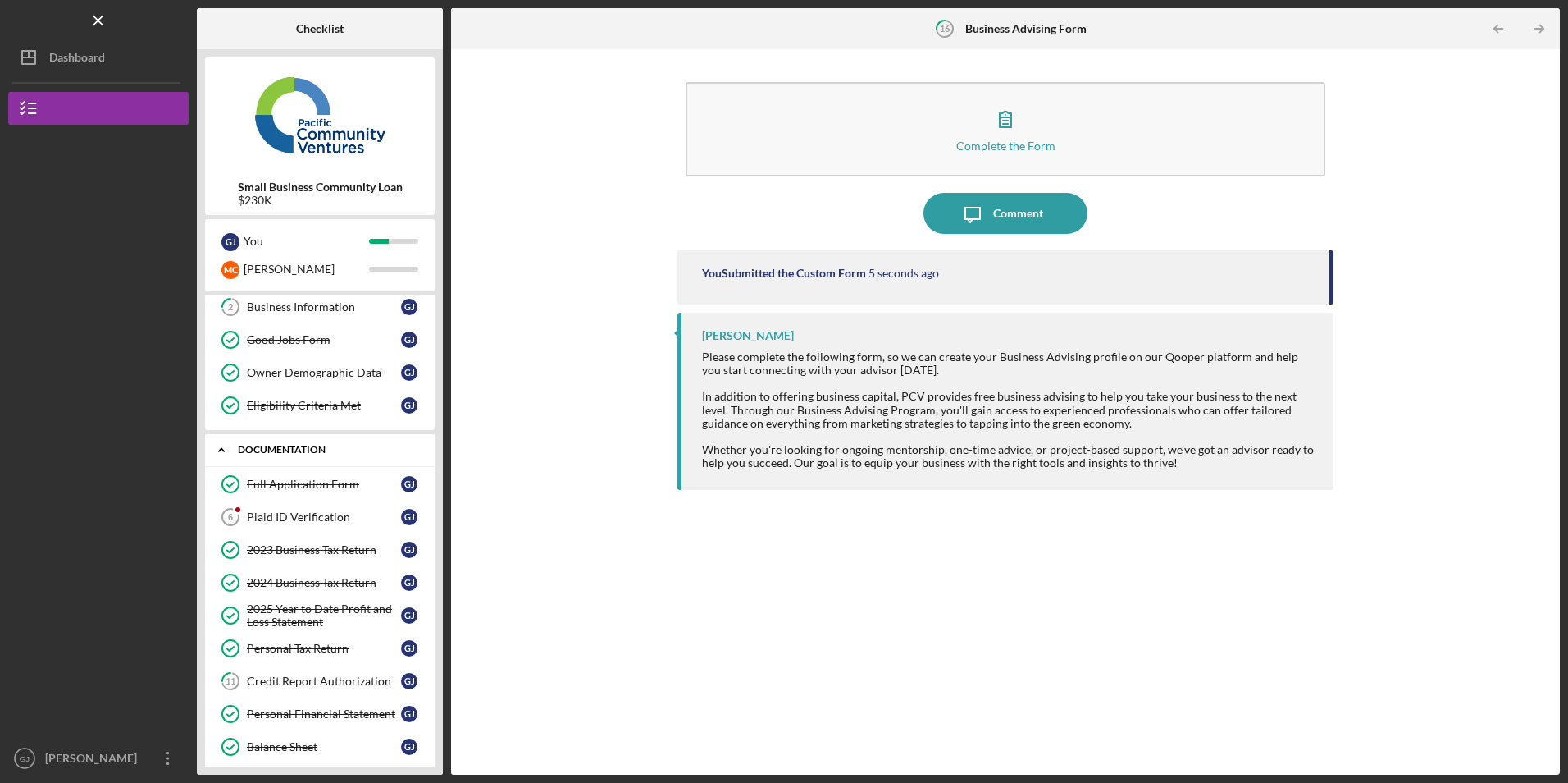
scroll to position [70, 0]
click at [302, 515] on div "Plaid ID Verification" at bounding box center [323, 518] width 154 height 13
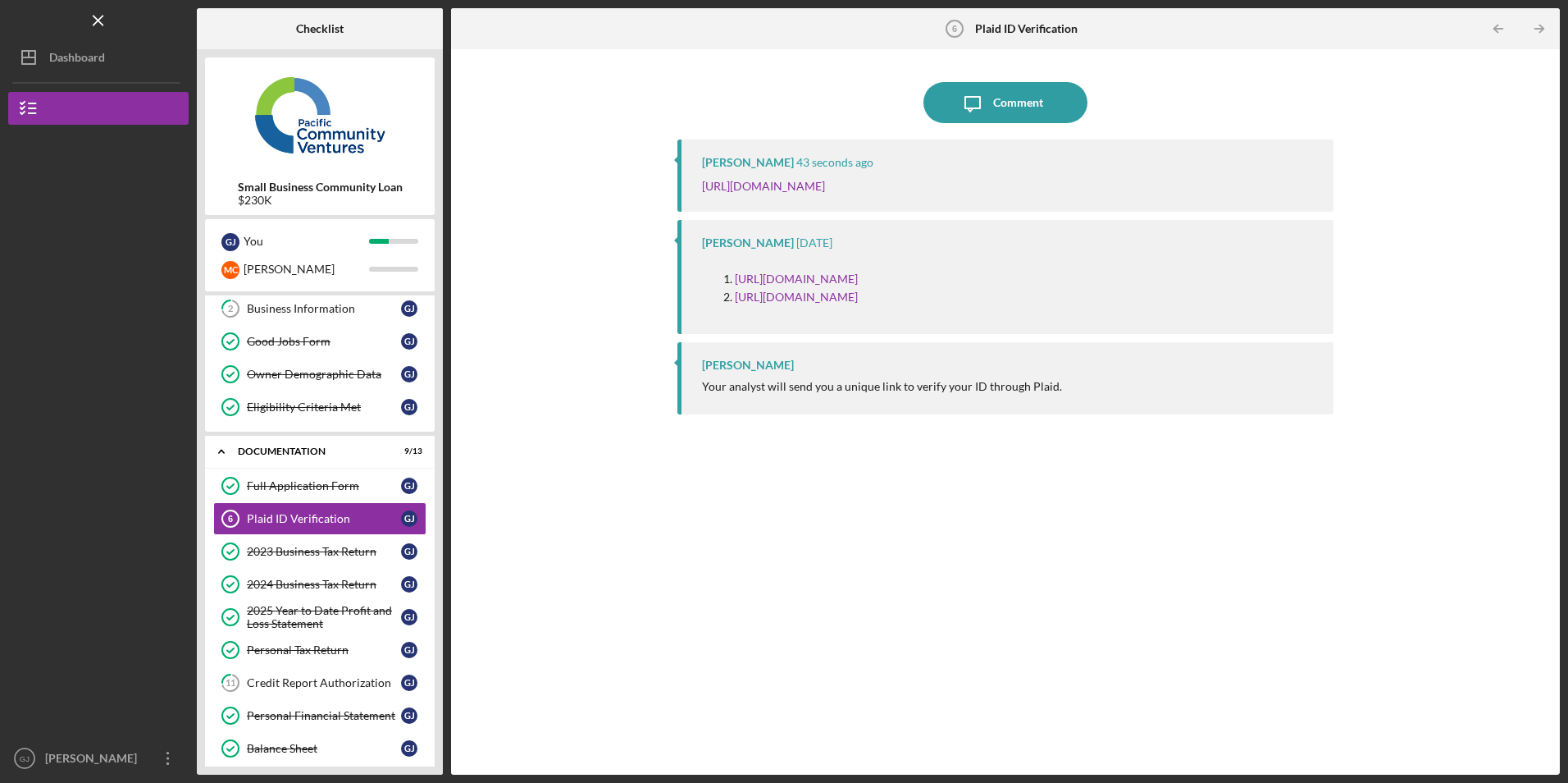
drag, startPoint x: 1215, startPoint y: 186, endPoint x: 696, endPoint y: 178, distance: 519.1
click at [696, 178] on div "Jaron Thexton 43 seconds ago https://verify.plaid.com/verify/idv_99ytR1DqC4eWqu…" at bounding box center [1005, 175] width 656 height 72
copy link "https://verify.plaid.com/verify/idv_99ytR1DqC4eWqu?key=bd3d13cbd93996f2dd7496c3…"
click at [314, 313] on div "Business Information" at bounding box center [323, 308] width 154 height 13
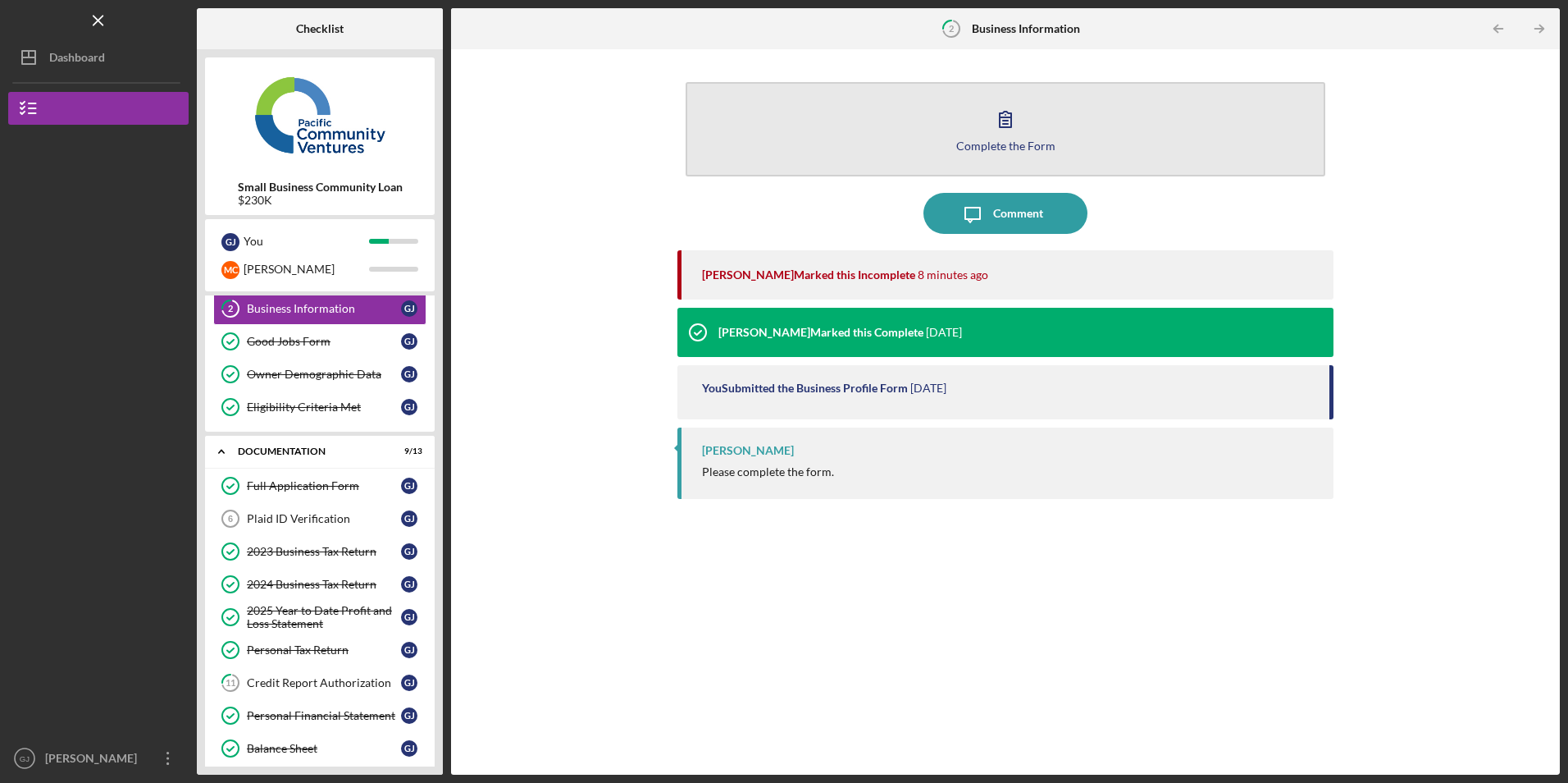
click at [858, 130] on button "Complete the Form Form" at bounding box center [1005, 129] width 639 height 94
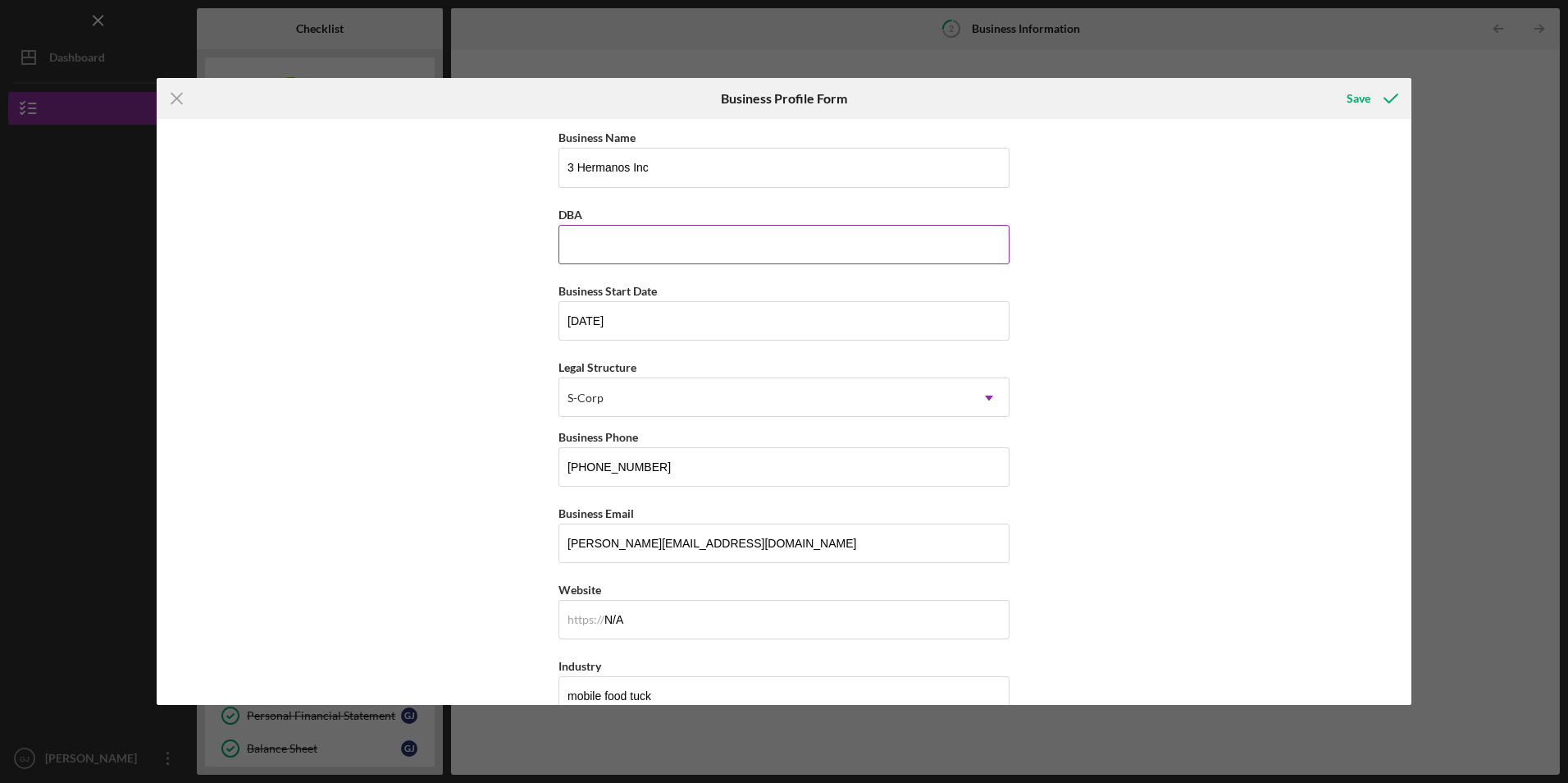
drag, startPoint x: 628, startPoint y: 220, endPoint x: 622, endPoint y: 244, distance: 24.7
click at [626, 233] on div "DBA" at bounding box center [784, 234] width 451 height 60
click at [622, 244] on input "DBA" at bounding box center [784, 244] width 451 height 39
click at [572, 246] on input "DBA" at bounding box center [784, 244] width 451 height 39
type input "Tacos los 3 hermanos"
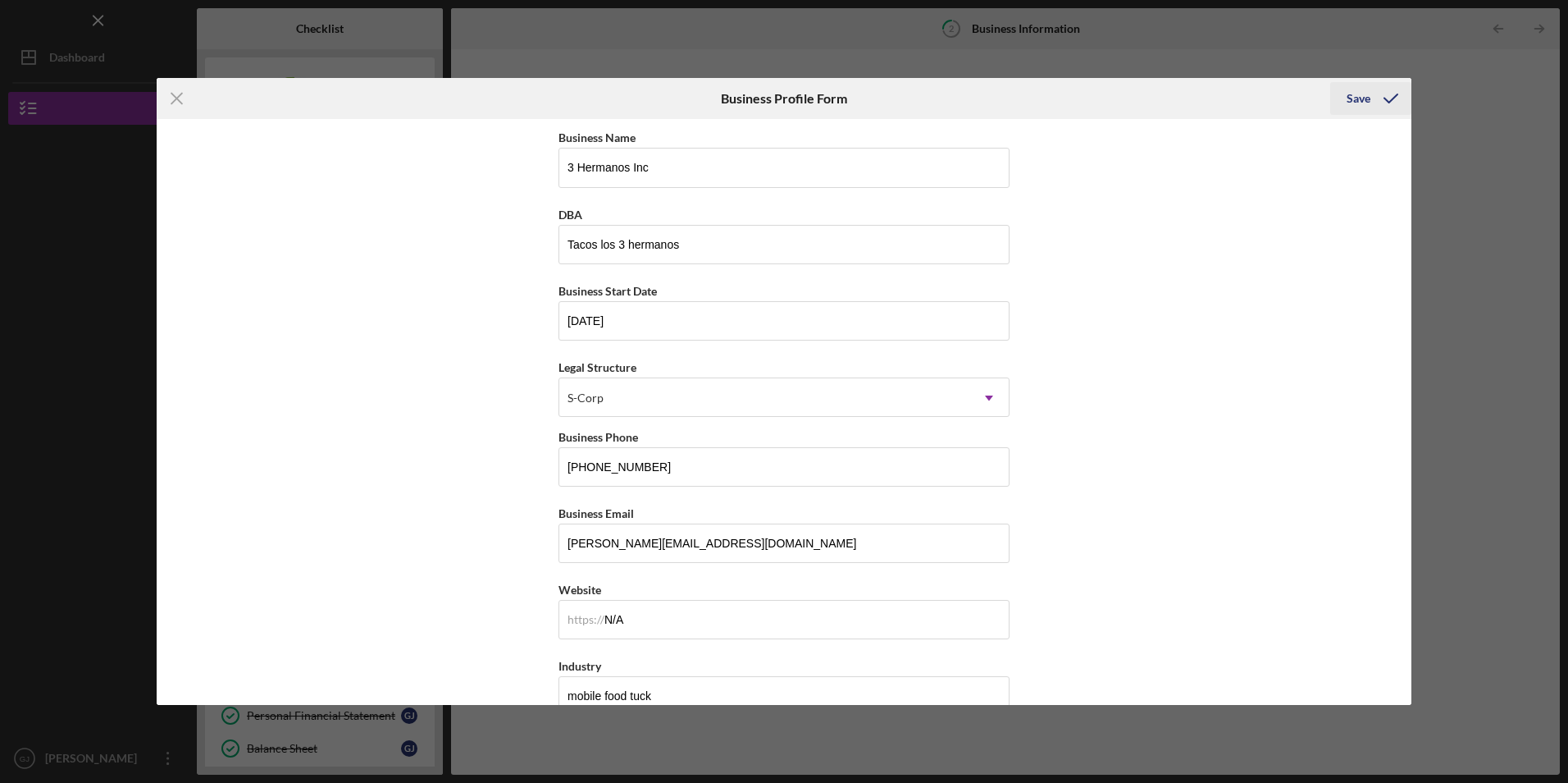
click at [1345, 91] on button "Save" at bounding box center [1370, 98] width 81 height 33
